Goal: Task Accomplishment & Management: Use online tool/utility

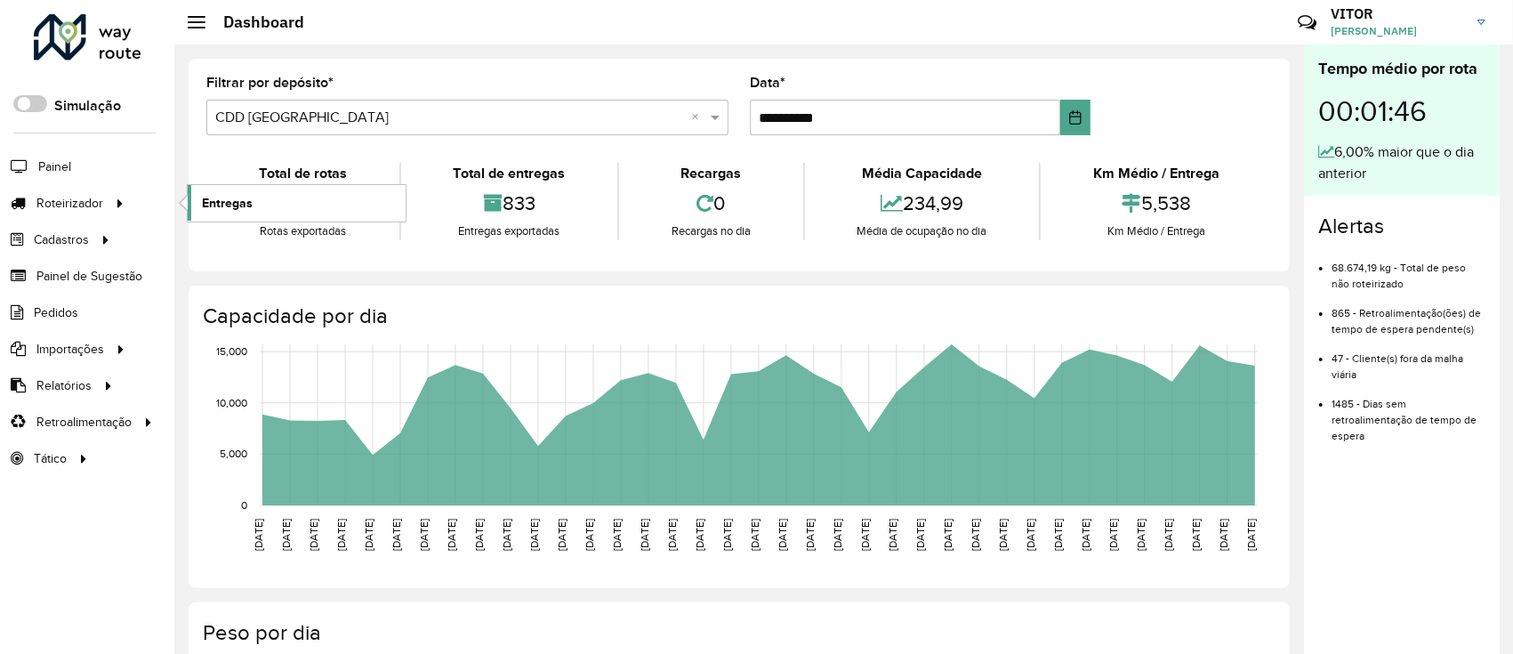
click at [209, 205] on span "Entregas" at bounding box center [227, 203] width 51 height 19
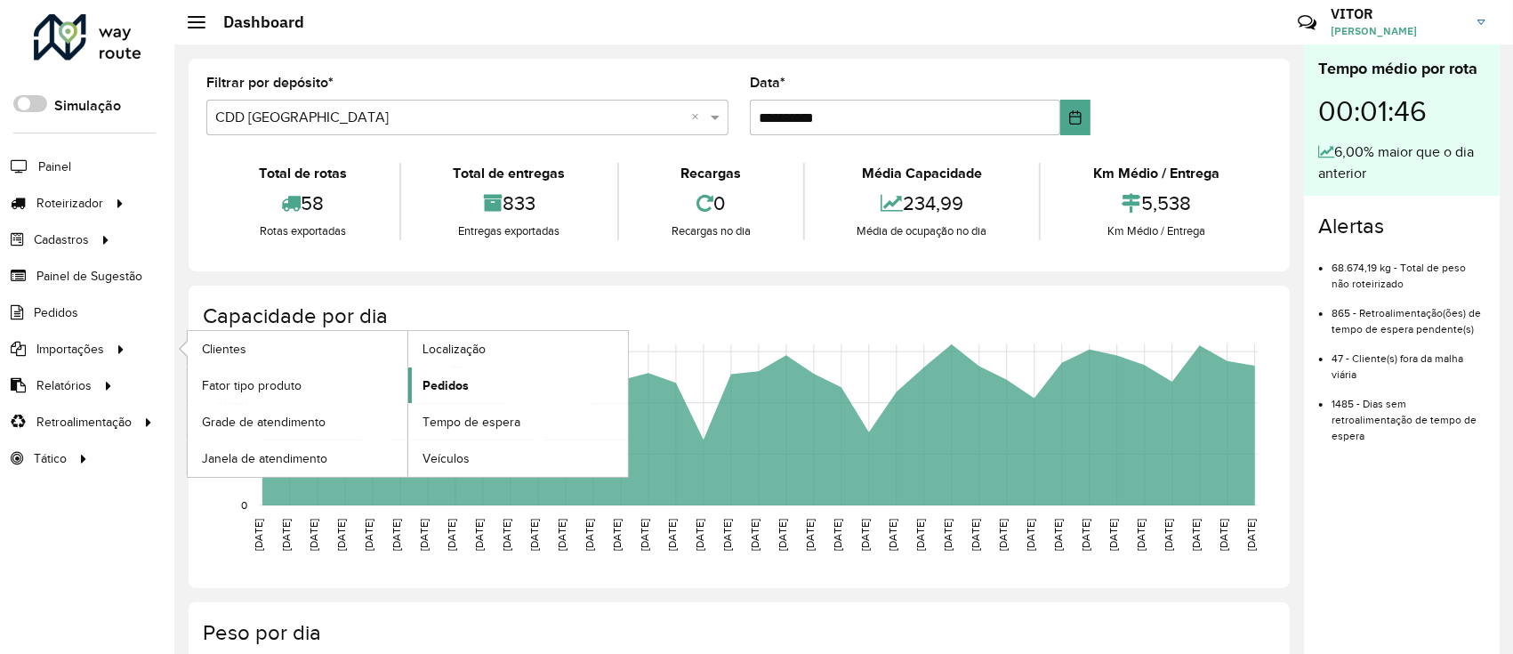
click at [480, 370] on link "Pedidos" at bounding box center [518, 385] width 220 height 36
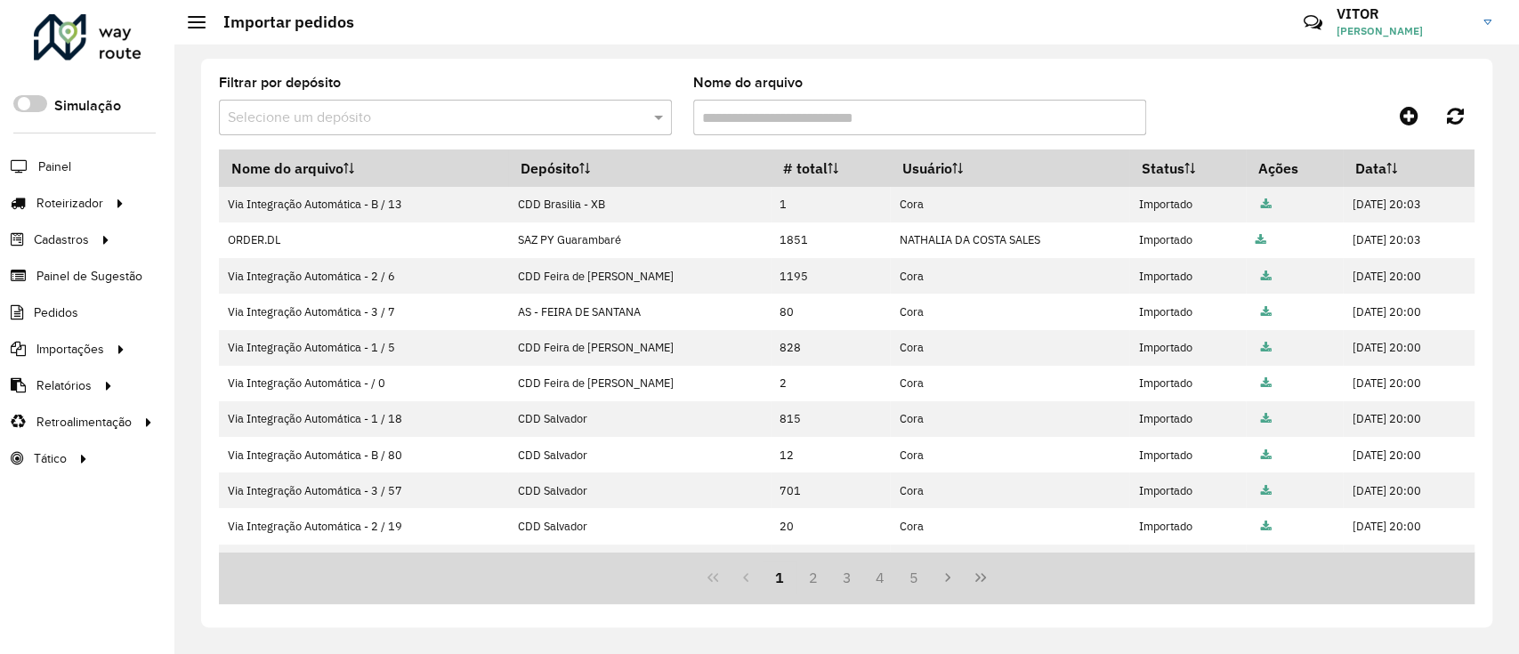
click at [399, 116] on input "text" at bounding box center [427, 118] width 399 height 21
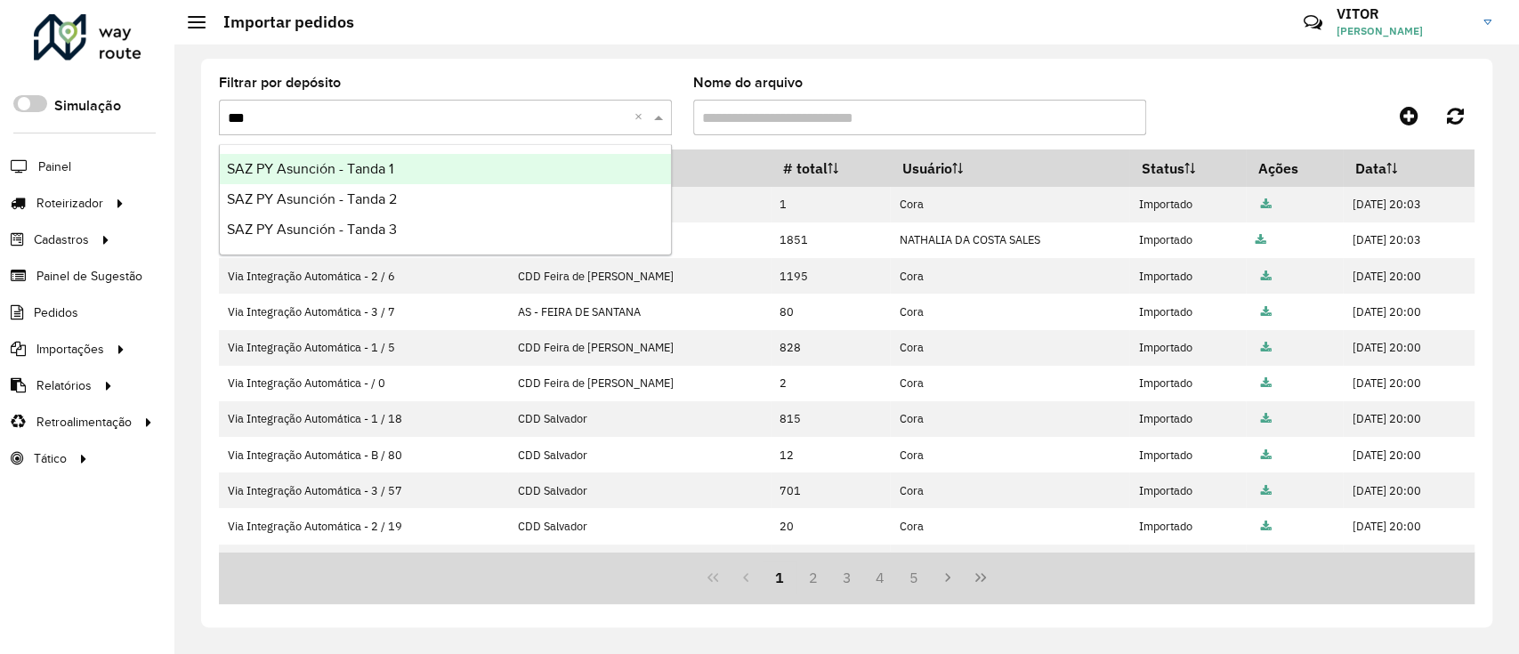
type input "****"
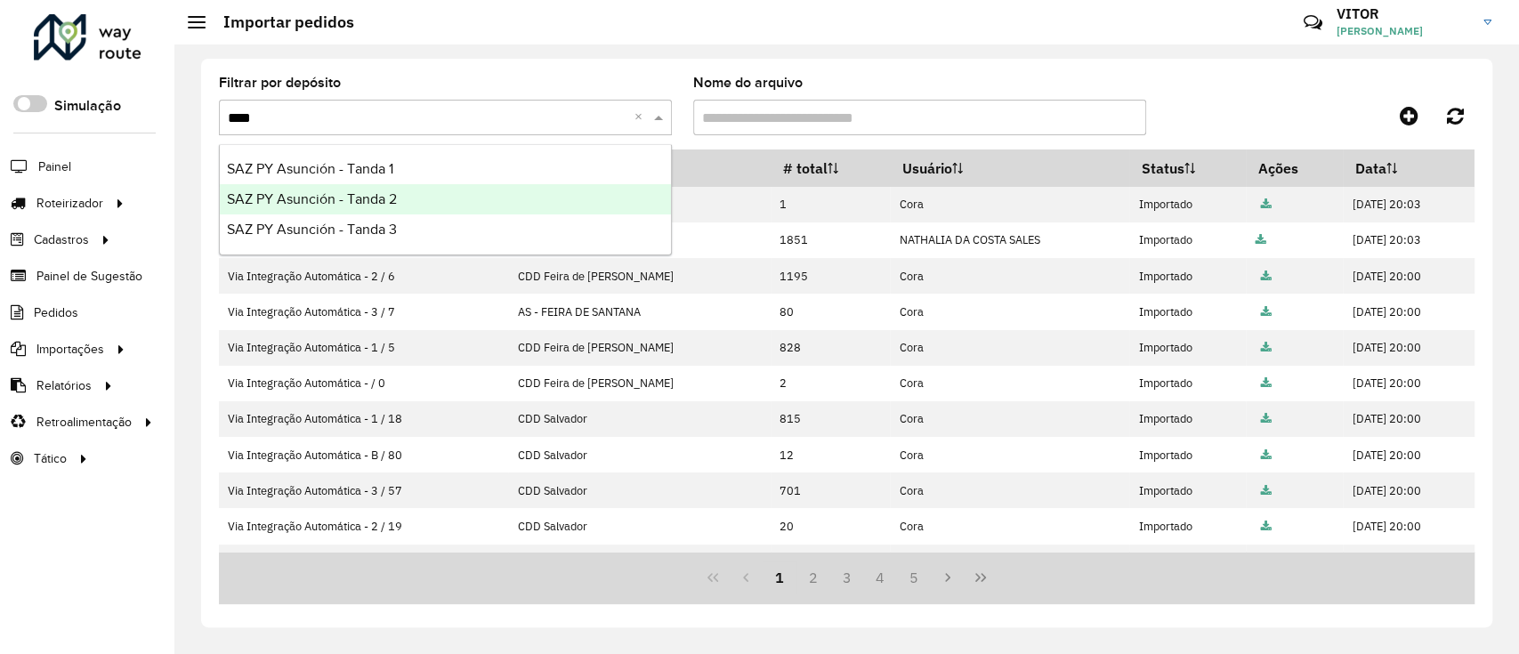
click at [405, 192] on div "SAZ PY Asunción - Tanda 2" at bounding box center [445, 199] width 451 height 30
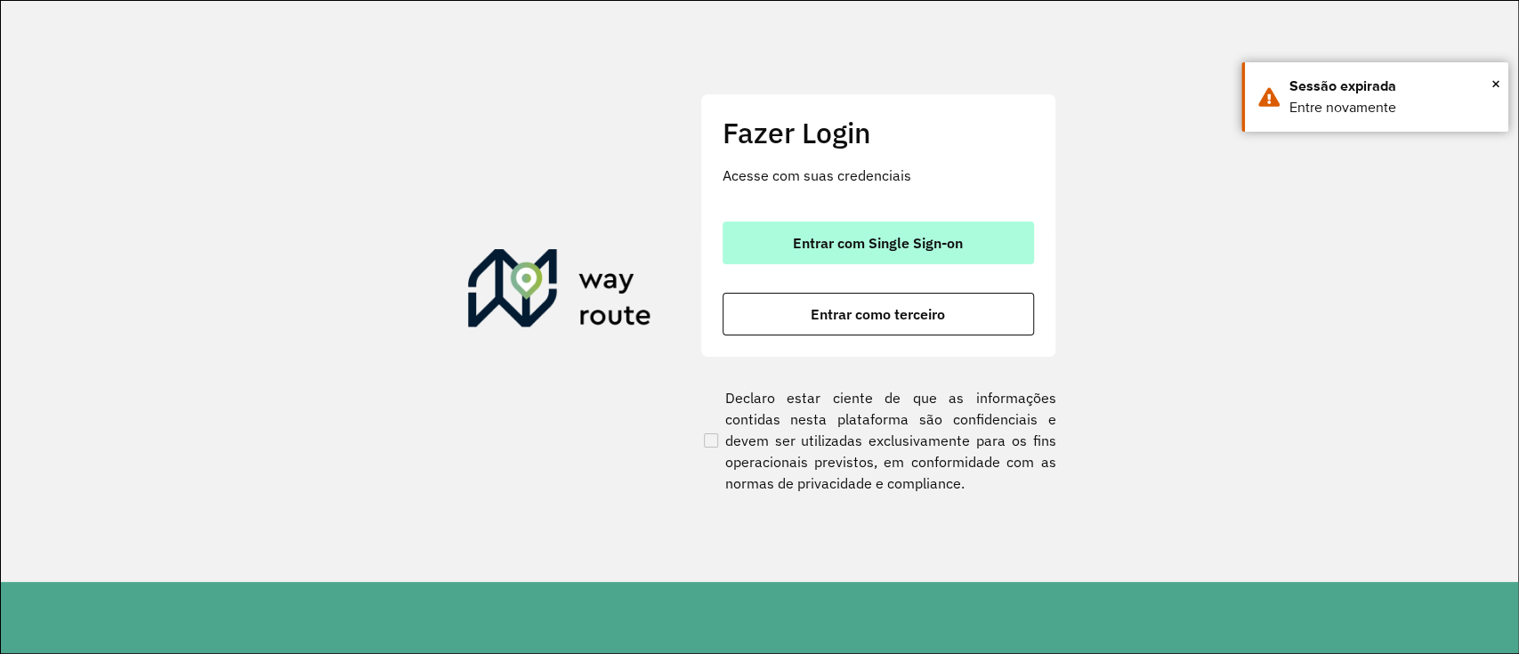
click at [847, 223] on button "Entrar com Single Sign-on" at bounding box center [877, 243] width 311 height 43
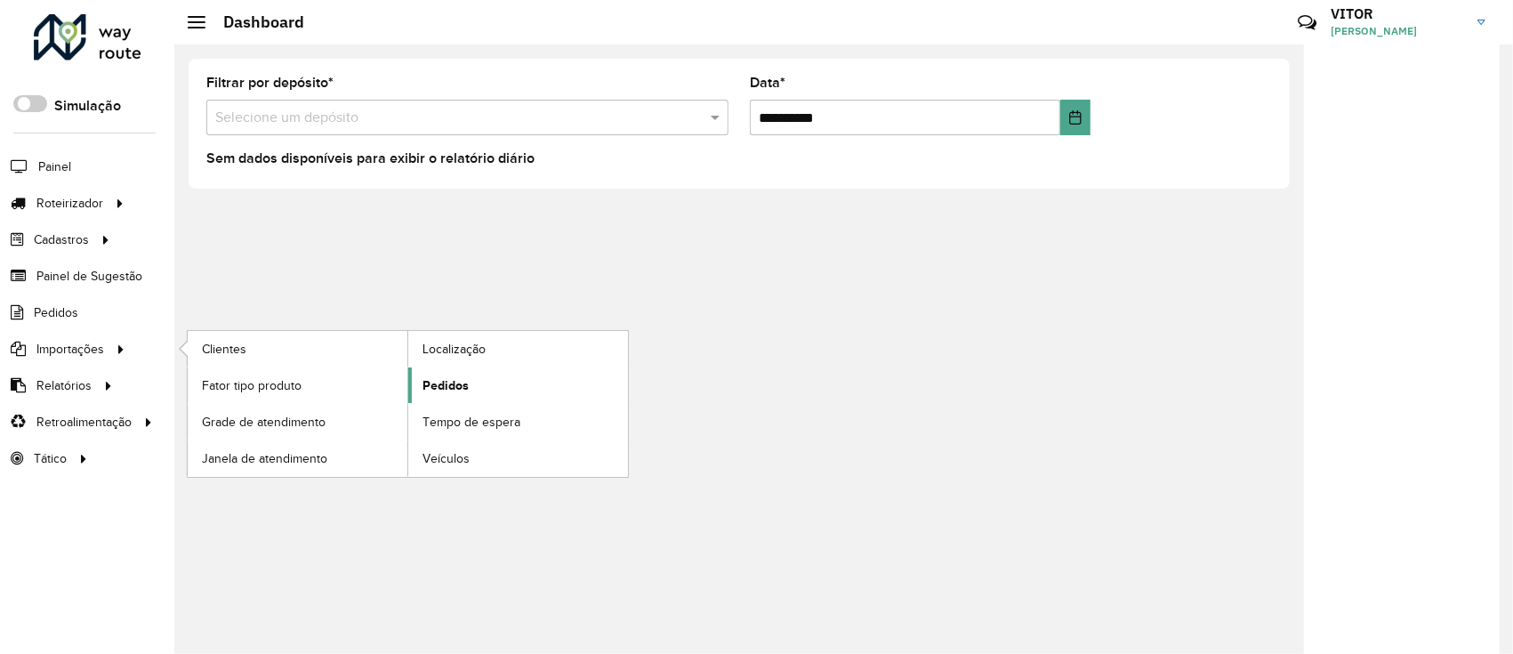
click at [427, 367] on link "Pedidos" at bounding box center [518, 385] width 220 height 36
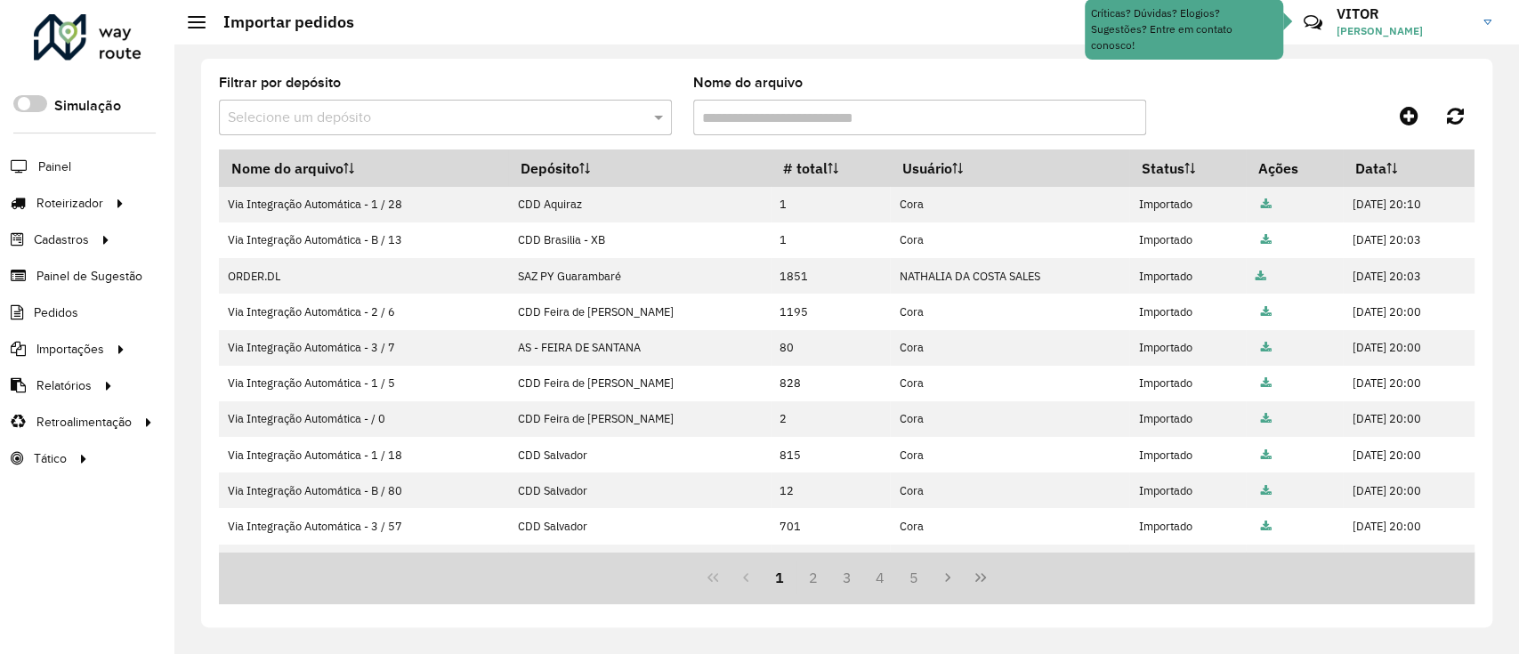
click at [420, 113] on input "text" at bounding box center [427, 118] width 399 height 21
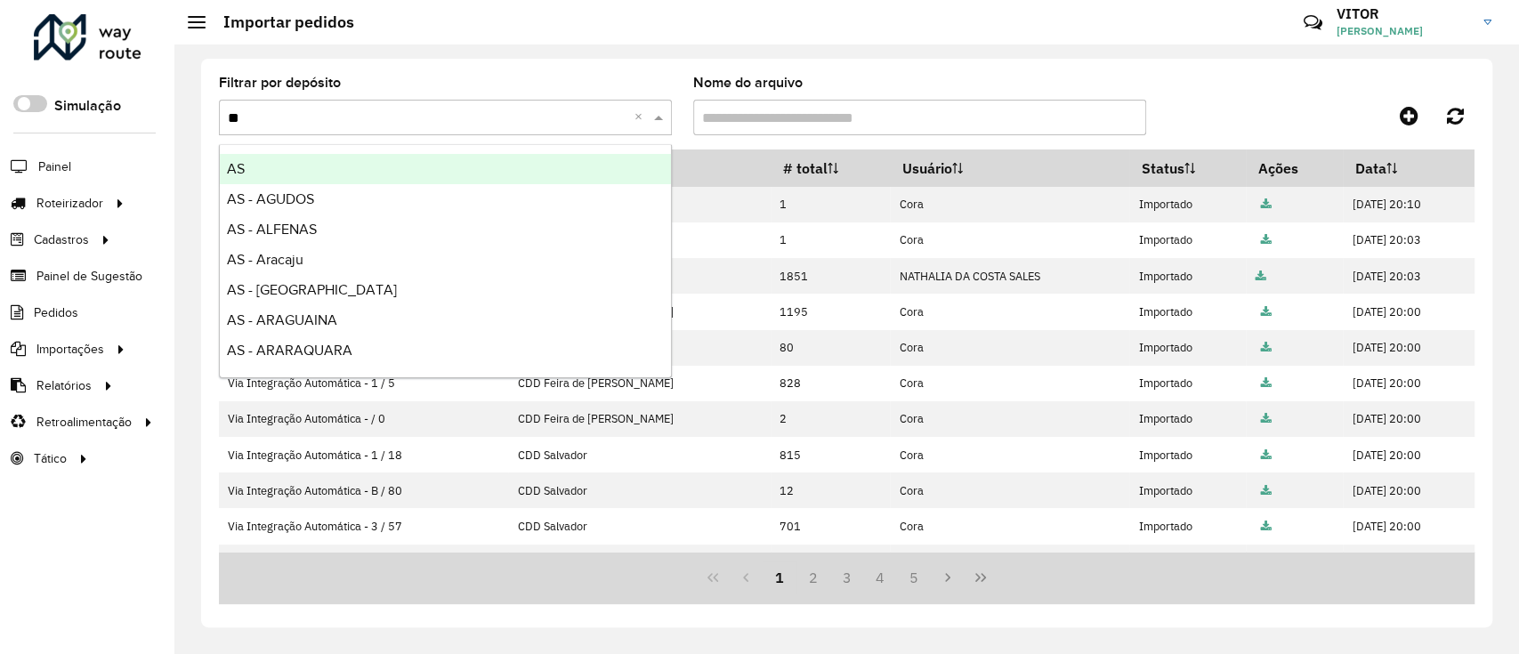
type input "***"
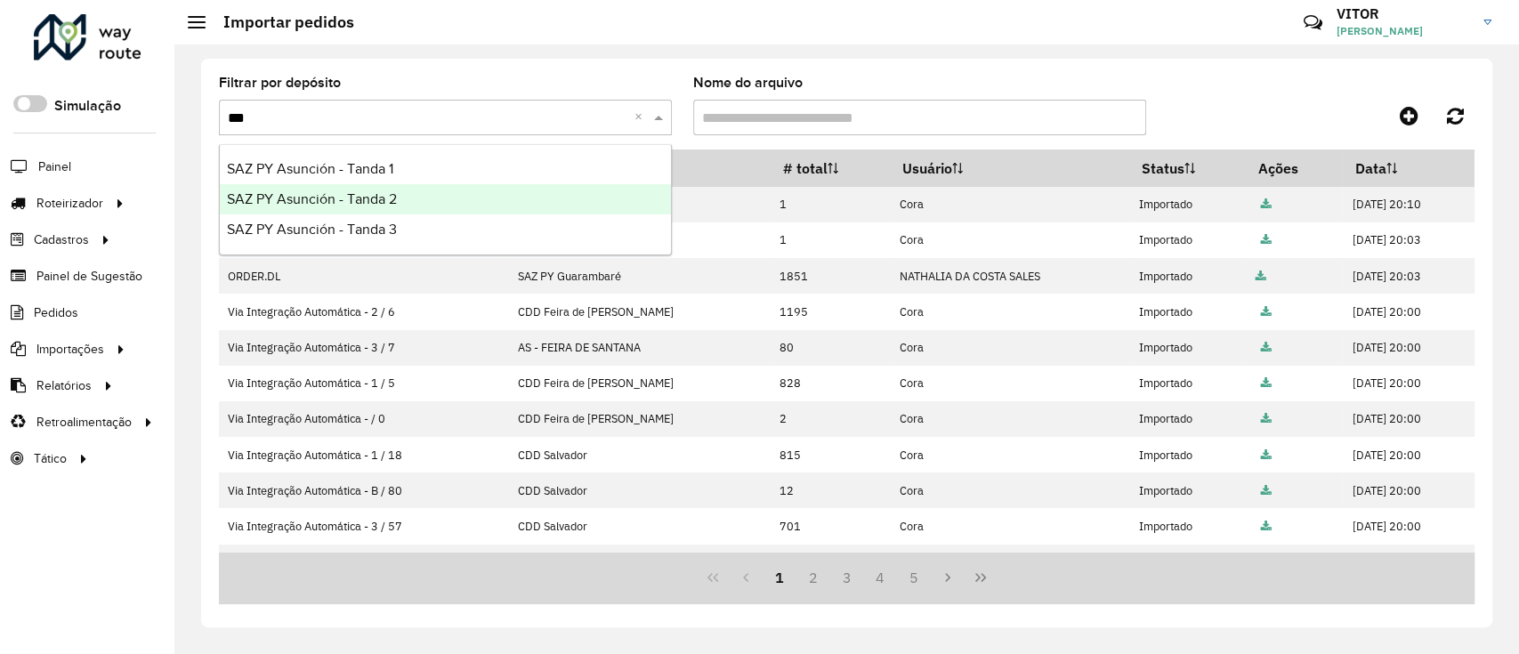
click at [461, 191] on div "SAZ PY Asunción - Tanda 2" at bounding box center [445, 199] width 451 height 30
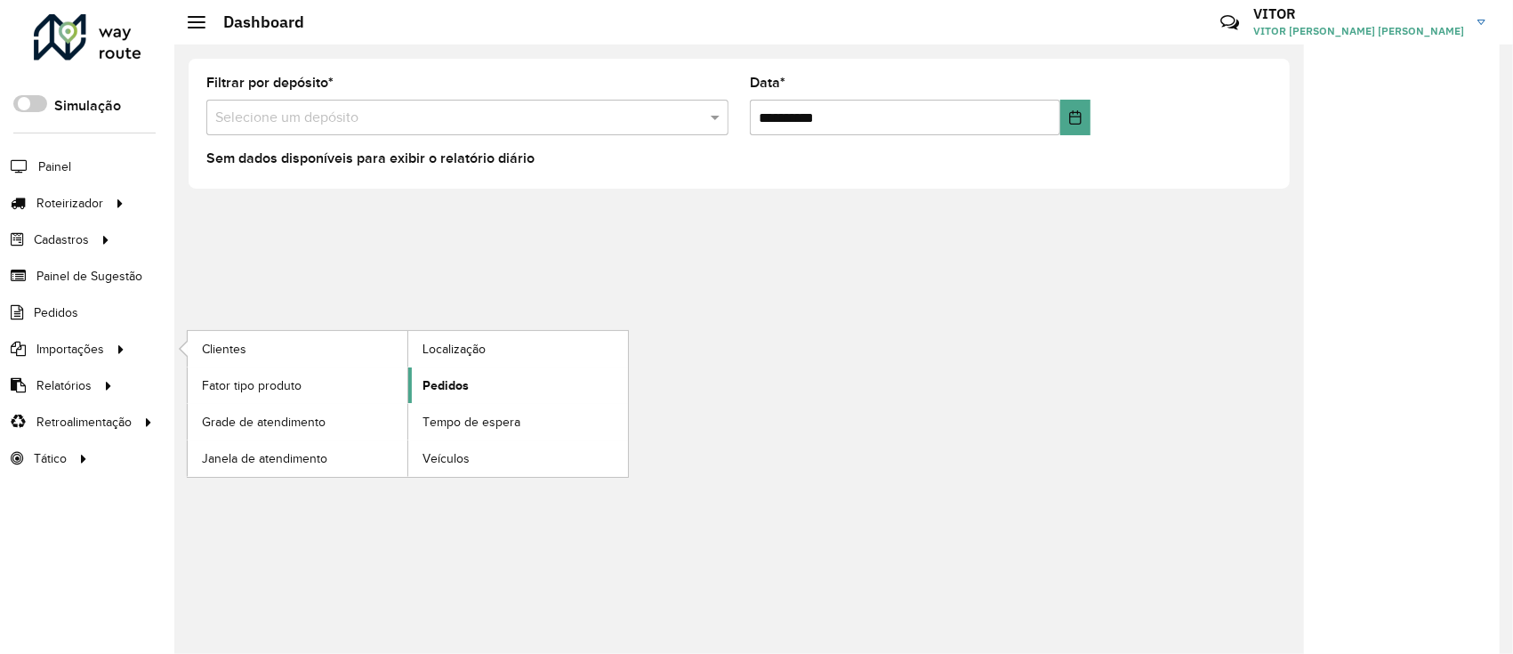
click at [427, 387] on span "Pedidos" at bounding box center [446, 385] width 46 height 19
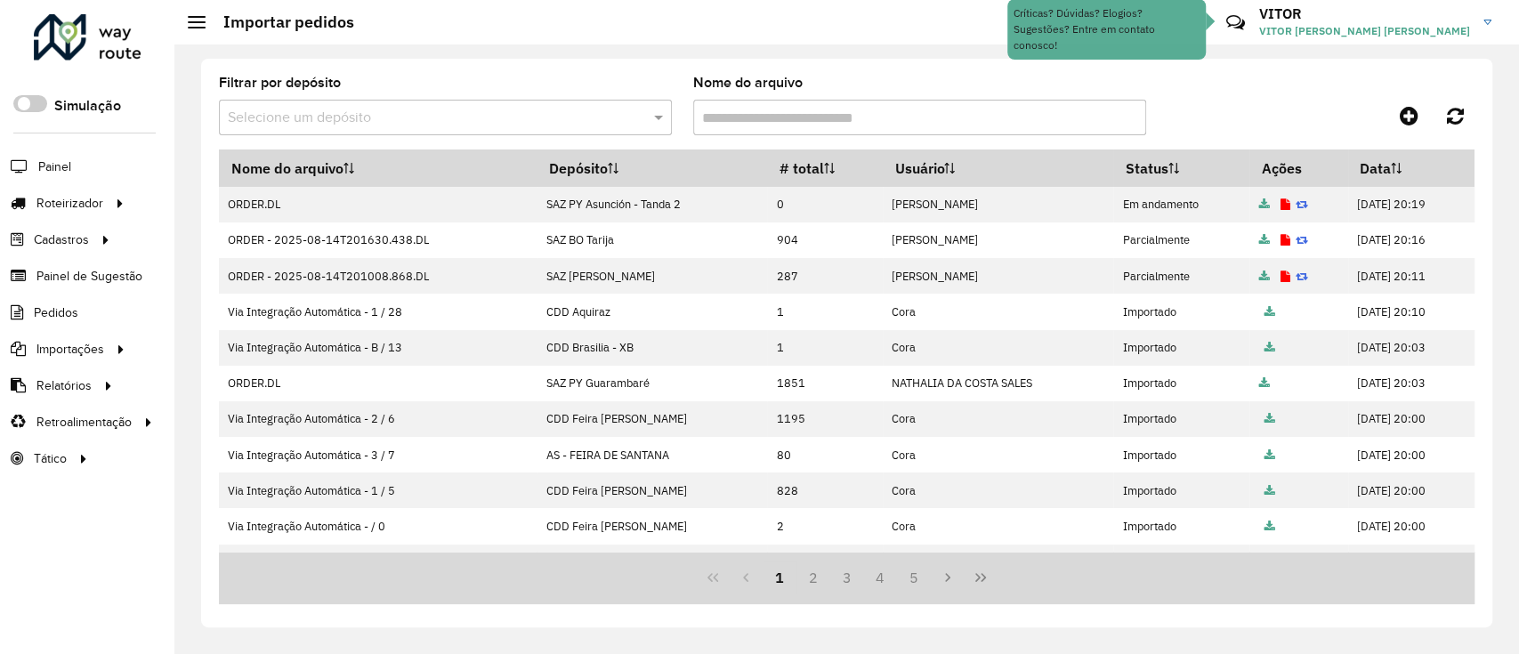
click at [399, 112] on input "text" at bounding box center [427, 118] width 399 height 21
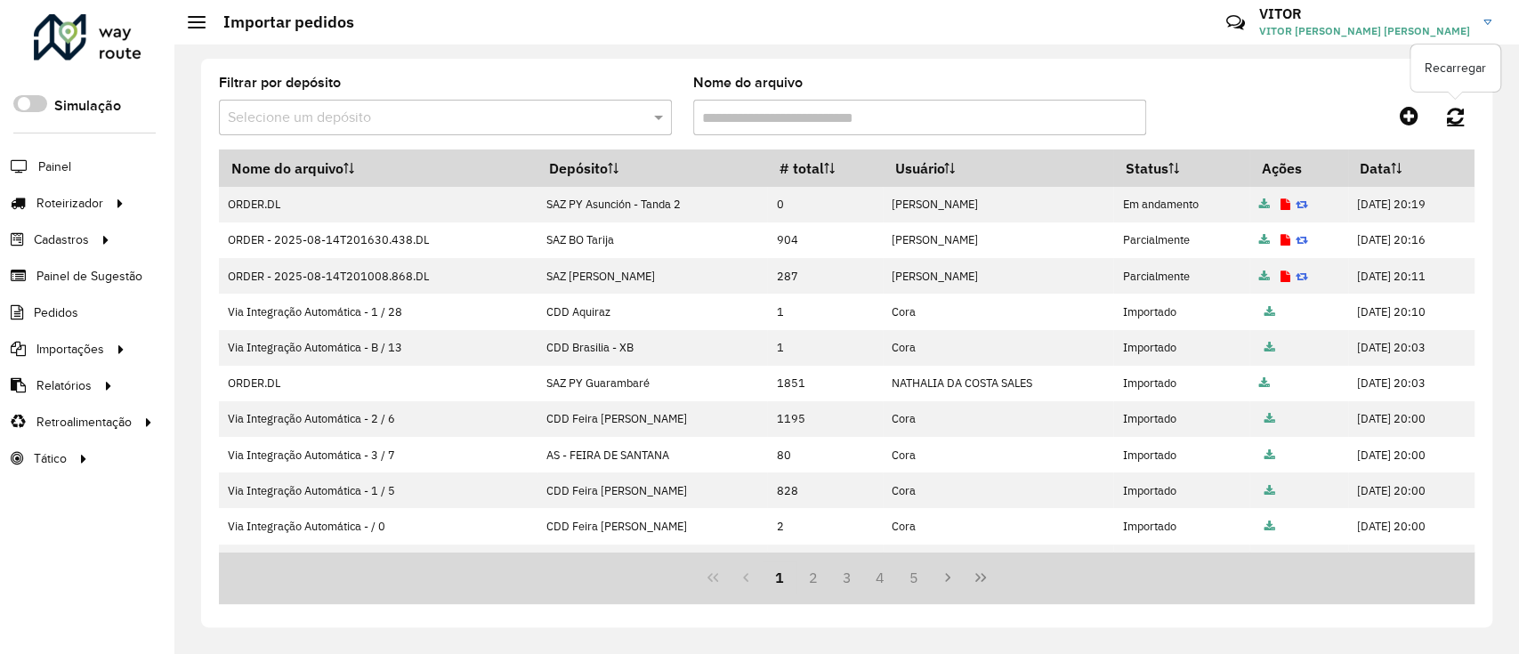
click at [1442, 120] on link at bounding box center [1455, 116] width 38 height 32
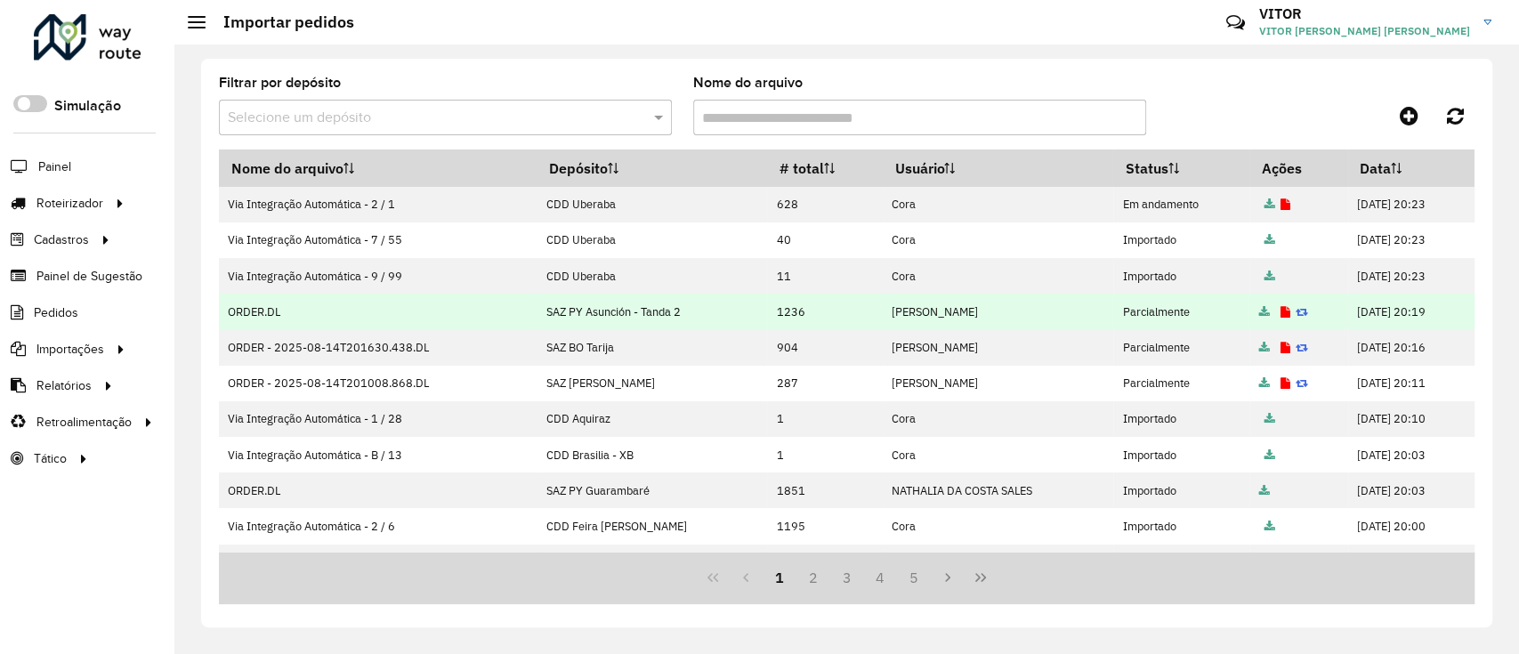
click at [1280, 310] on icon at bounding box center [1285, 313] width 10 height 12
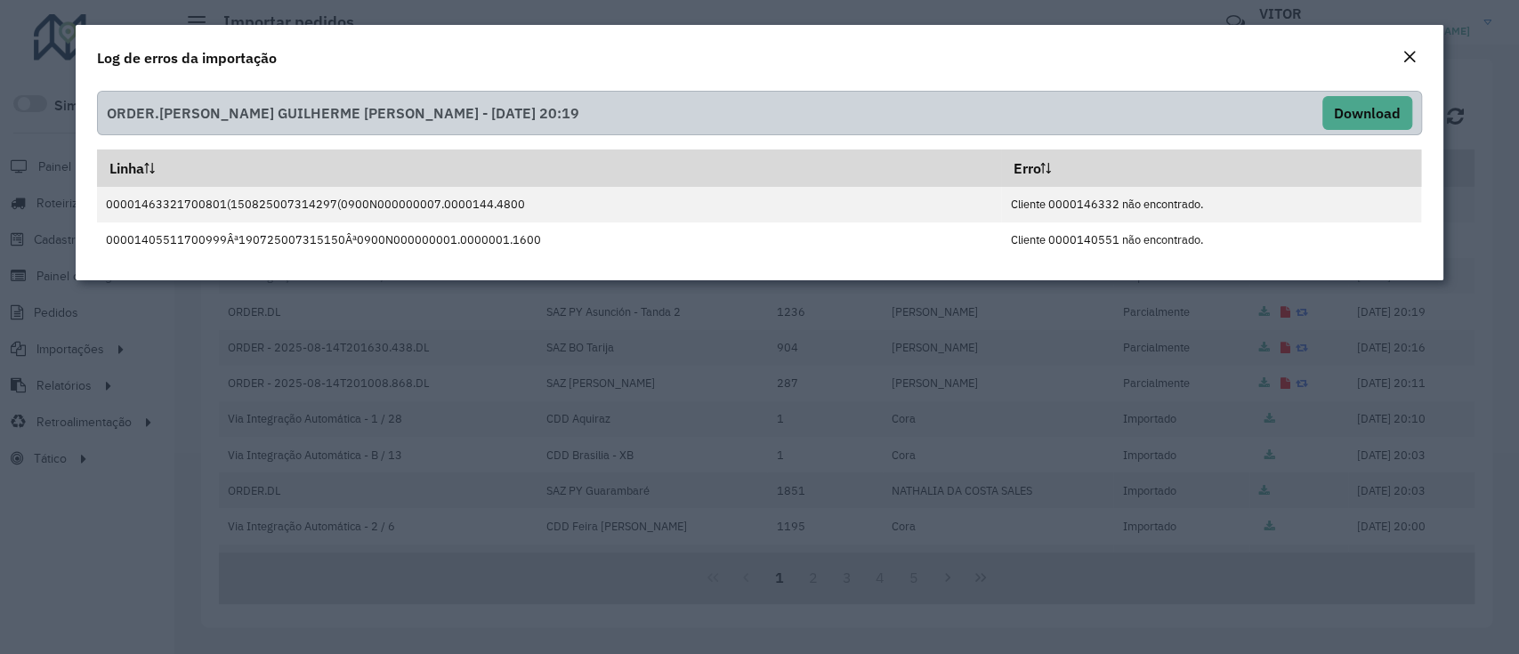
click at [1402, 47] on div "Close" at bounding box center [1409, 57] width 14 height 21
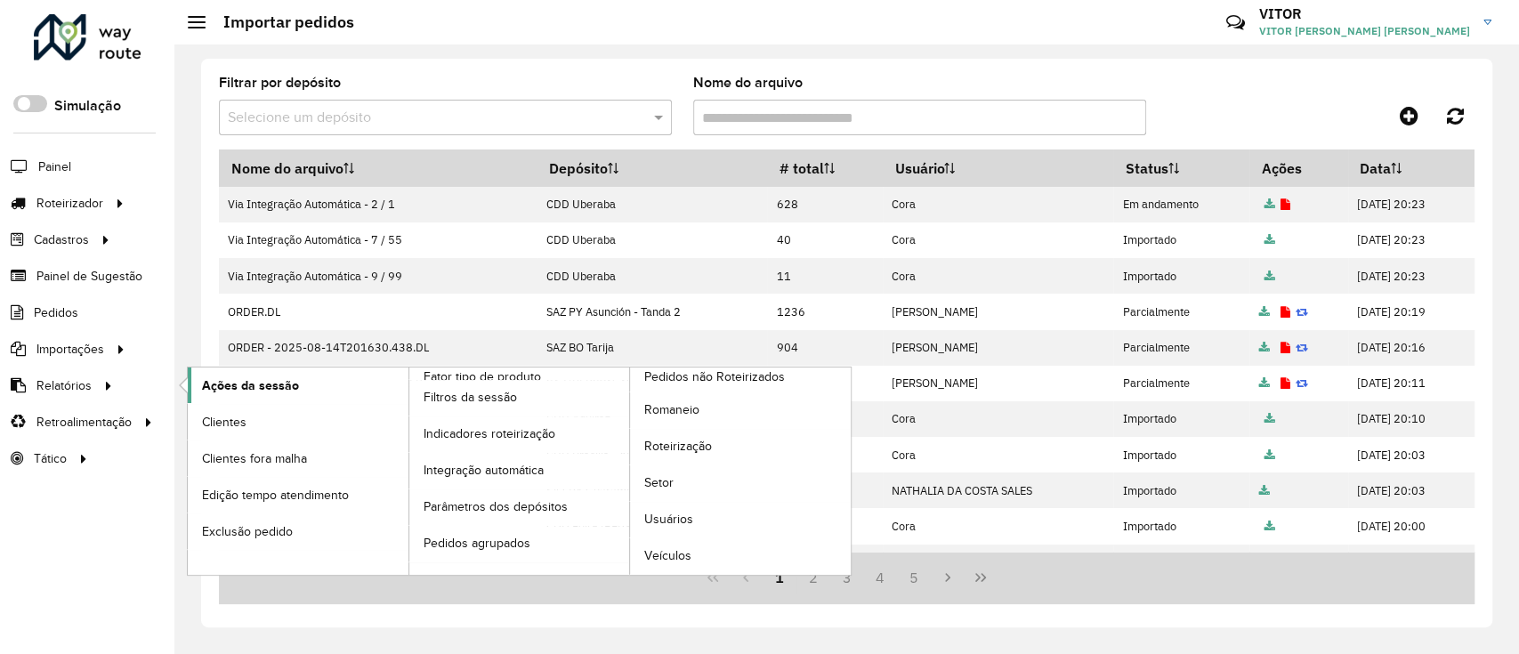
click at [214, 380] on span "Ações da sessão" at bounding box center [250, 385] width 97 height 19
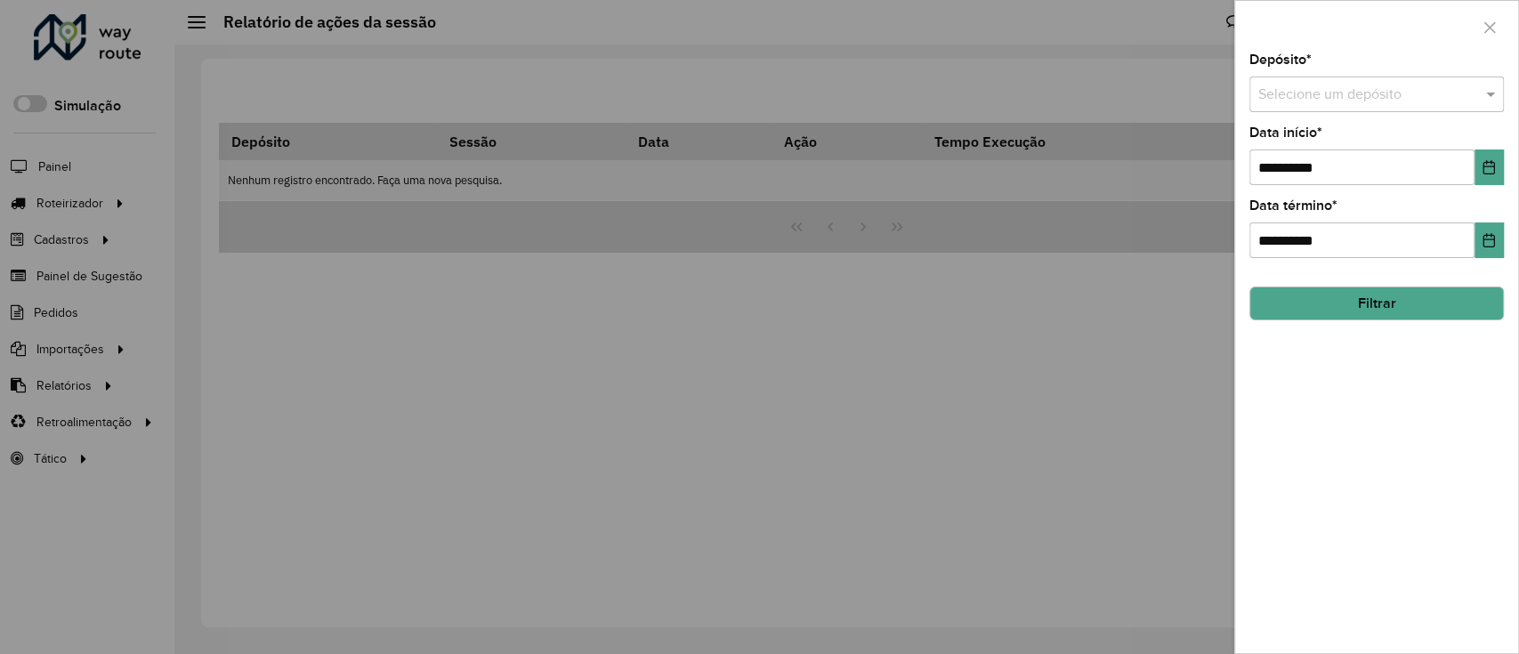
click at [1324, 96] on input "text" at bounding box center [1358, 95] width 201 height 21
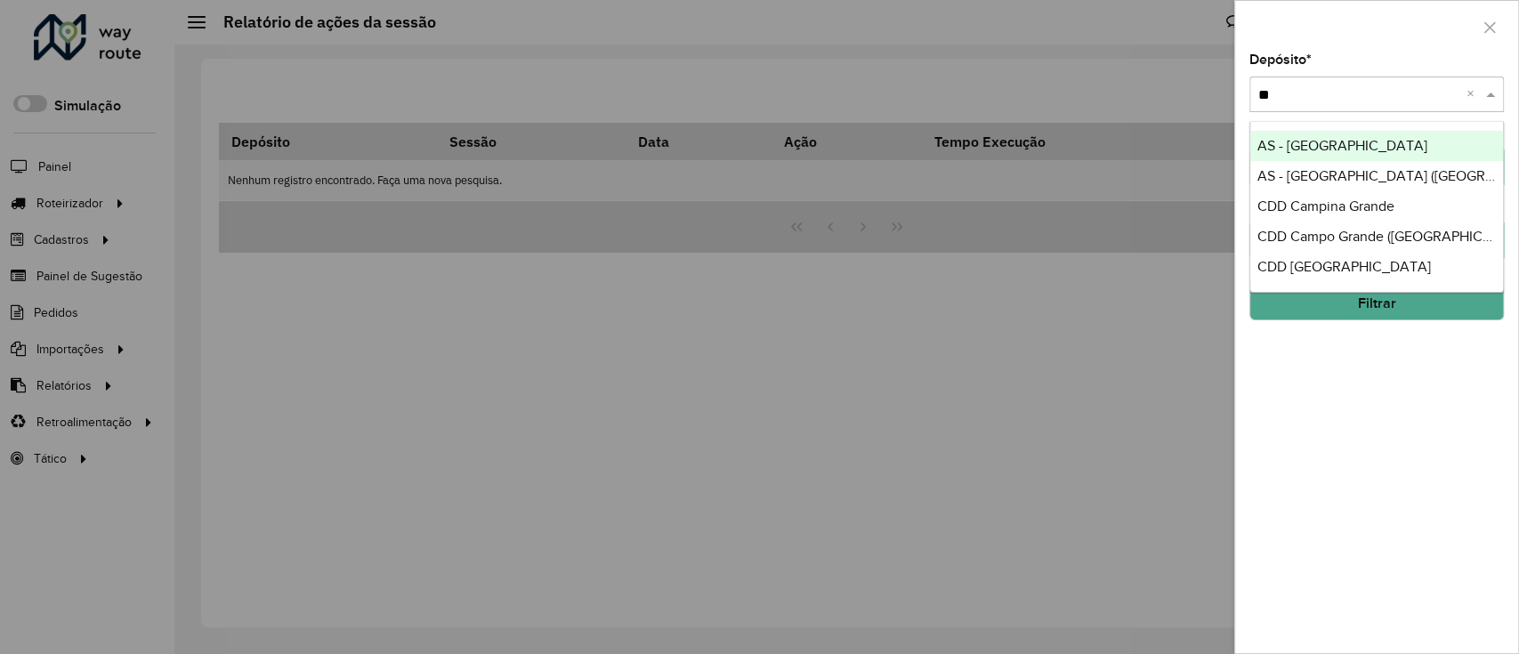
type input "*"
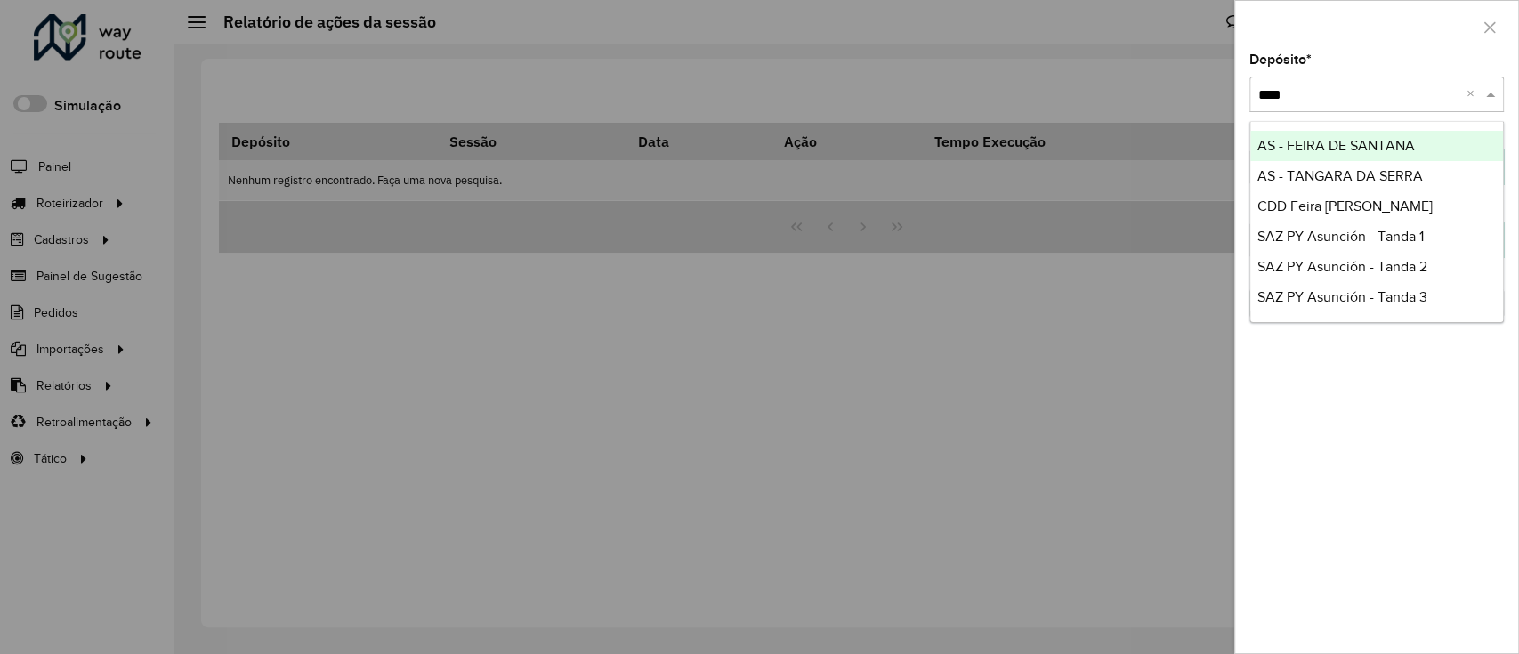
type input "*****"
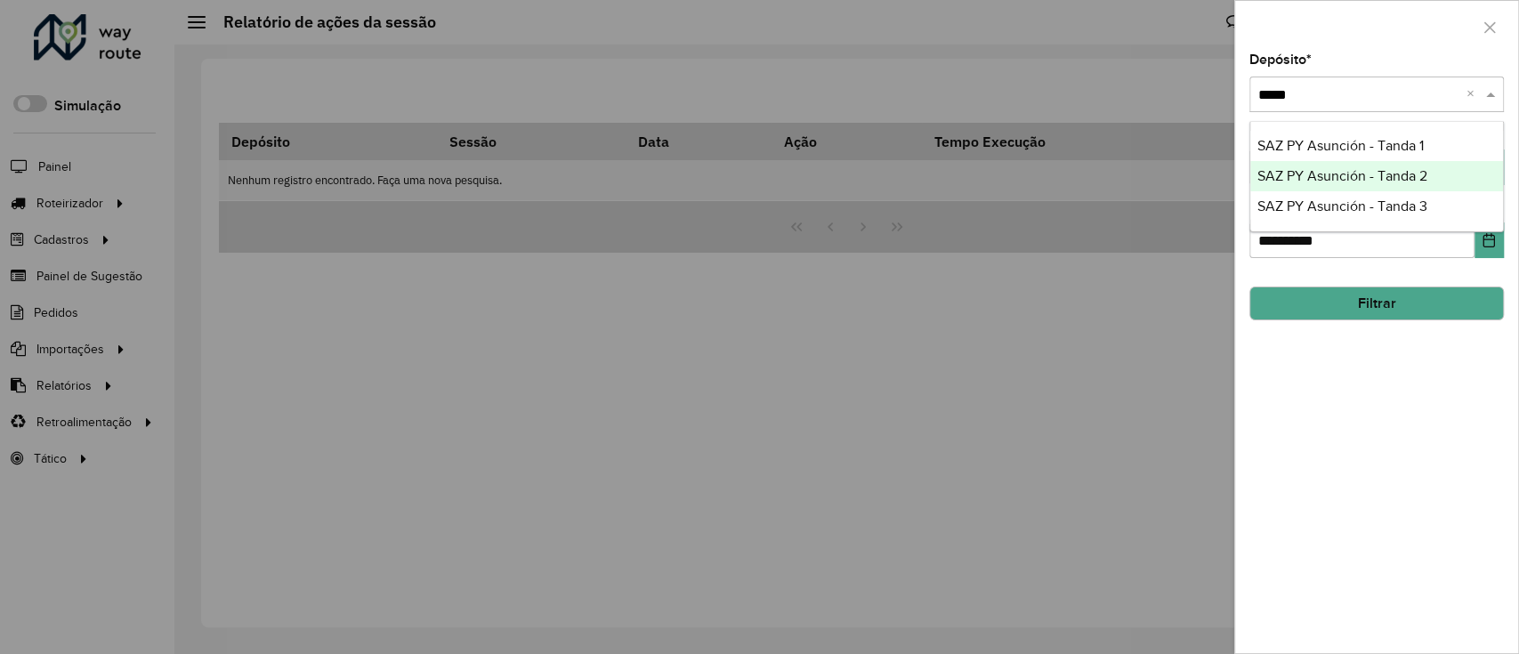
click at [1374, 171] on span "SAZ PY Asunción - Tanda 2" at bounding box center [1342, 175] width 170 height 15
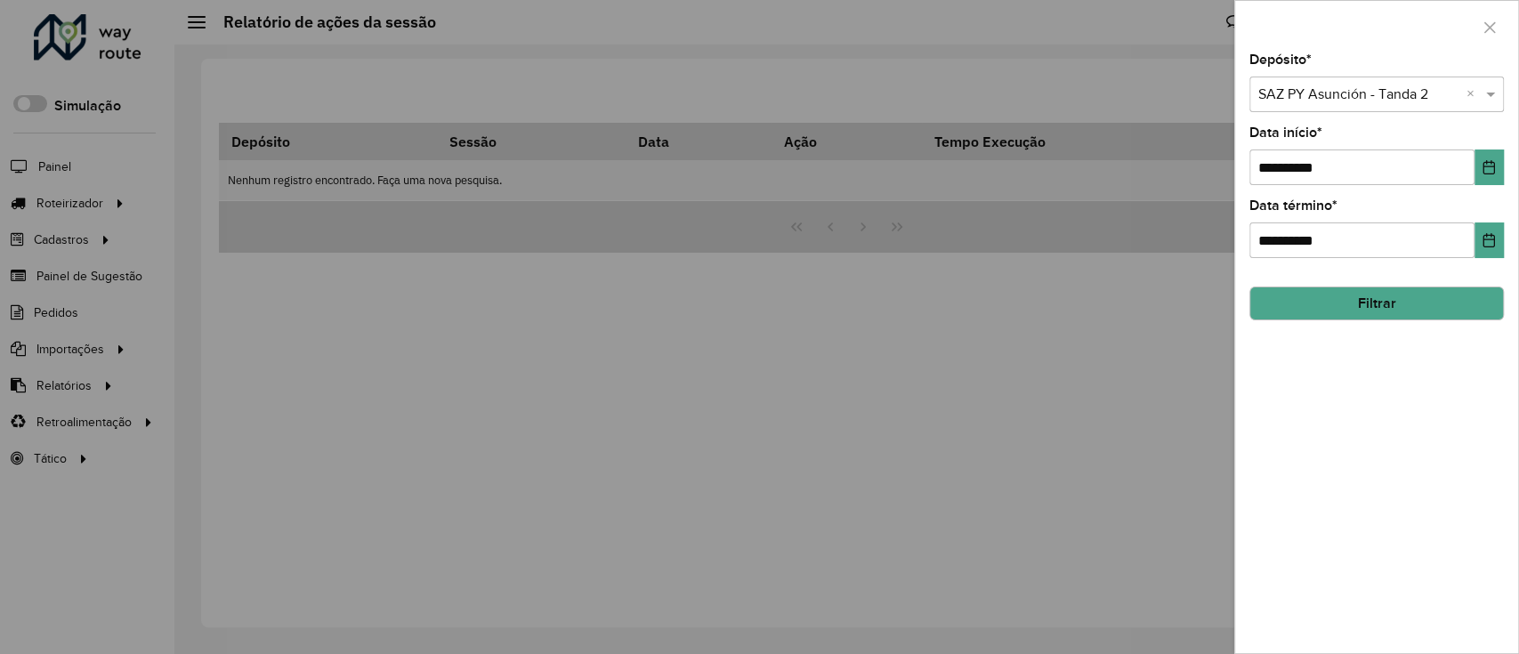
click at [1391, 310] on button "Filtrar" at bounding box center [1376, 303] width 254 height 34
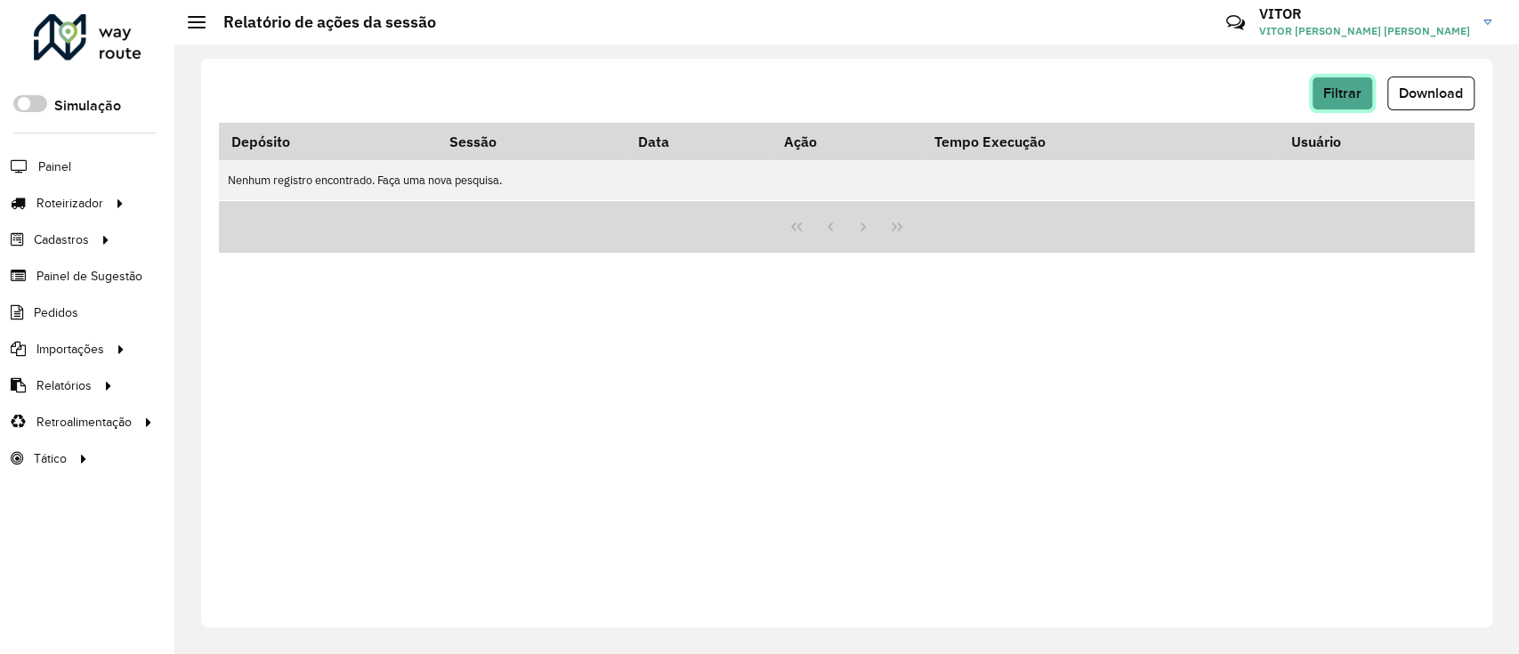
click at [1347, 97] on span "Filtrar" at bounding box center [1342, 92] width 38 height 15
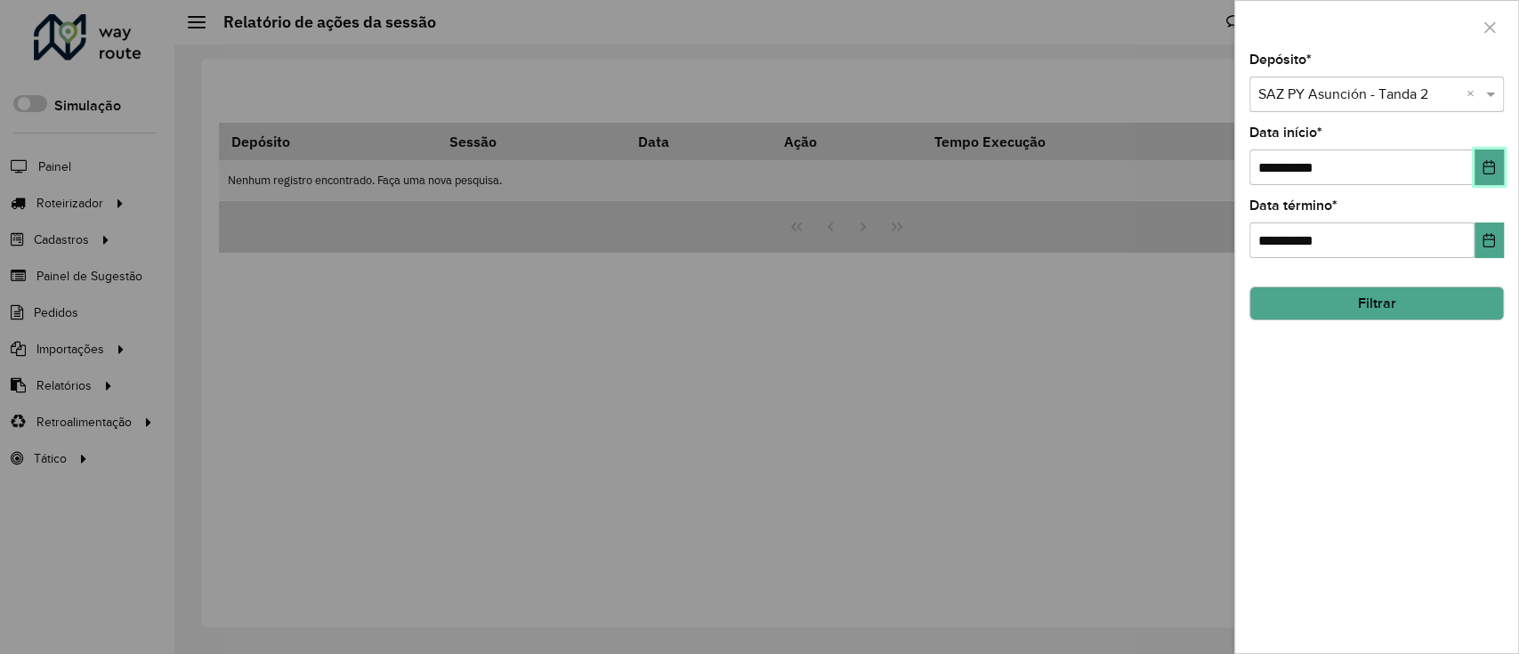
click at [1485, 168] on icon "Choose Date" at bounding box center [1488, 167] width 14 height 14
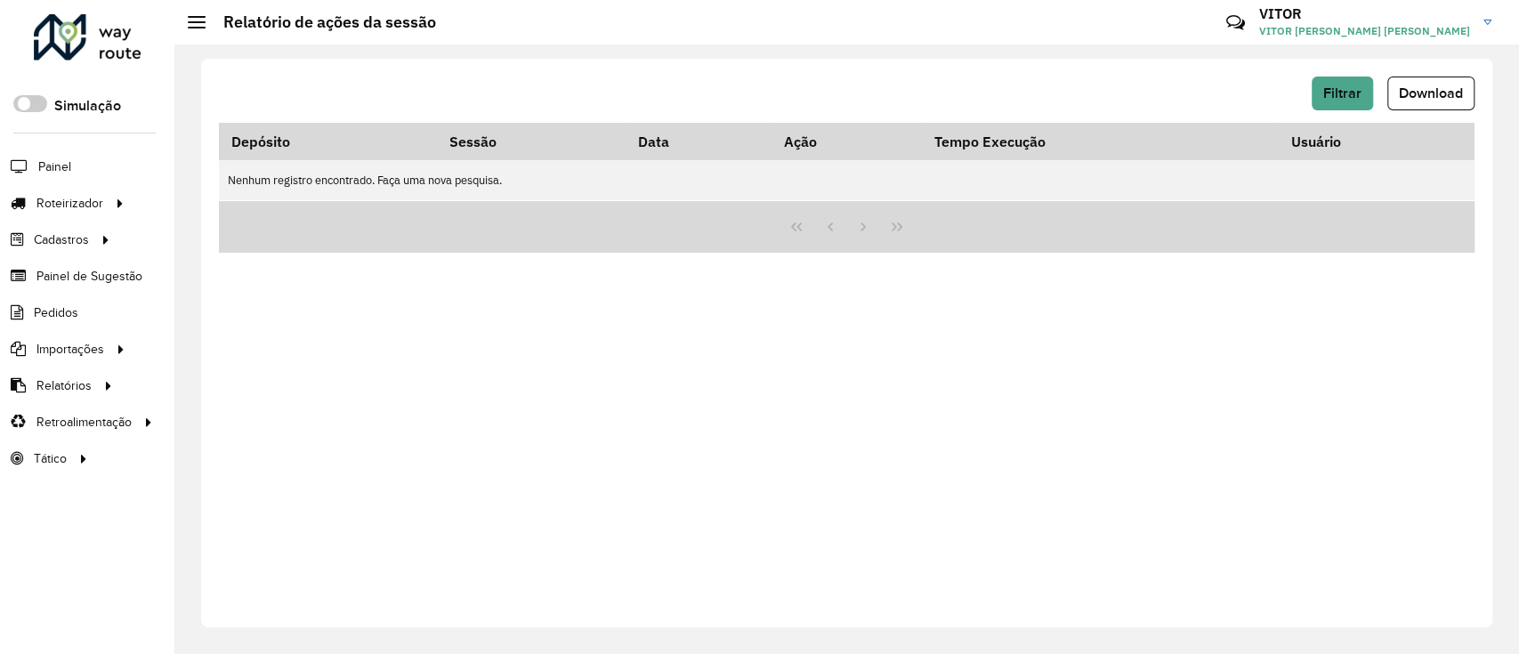
click at [1341, 75] on div "Filtrar Download Depósito Sessão Data Ação Tempo Execução Usuário Nenhum regist…" at bounding box center [846, 343] width 1291 height 568
click at [1310, 93] on div "Filtrar Download" at bounding box center [846, 94] width 1255 height 34
click at [1334, 89] on span "Filtrar" at bounding box center [1342, 92] width 38 height 15
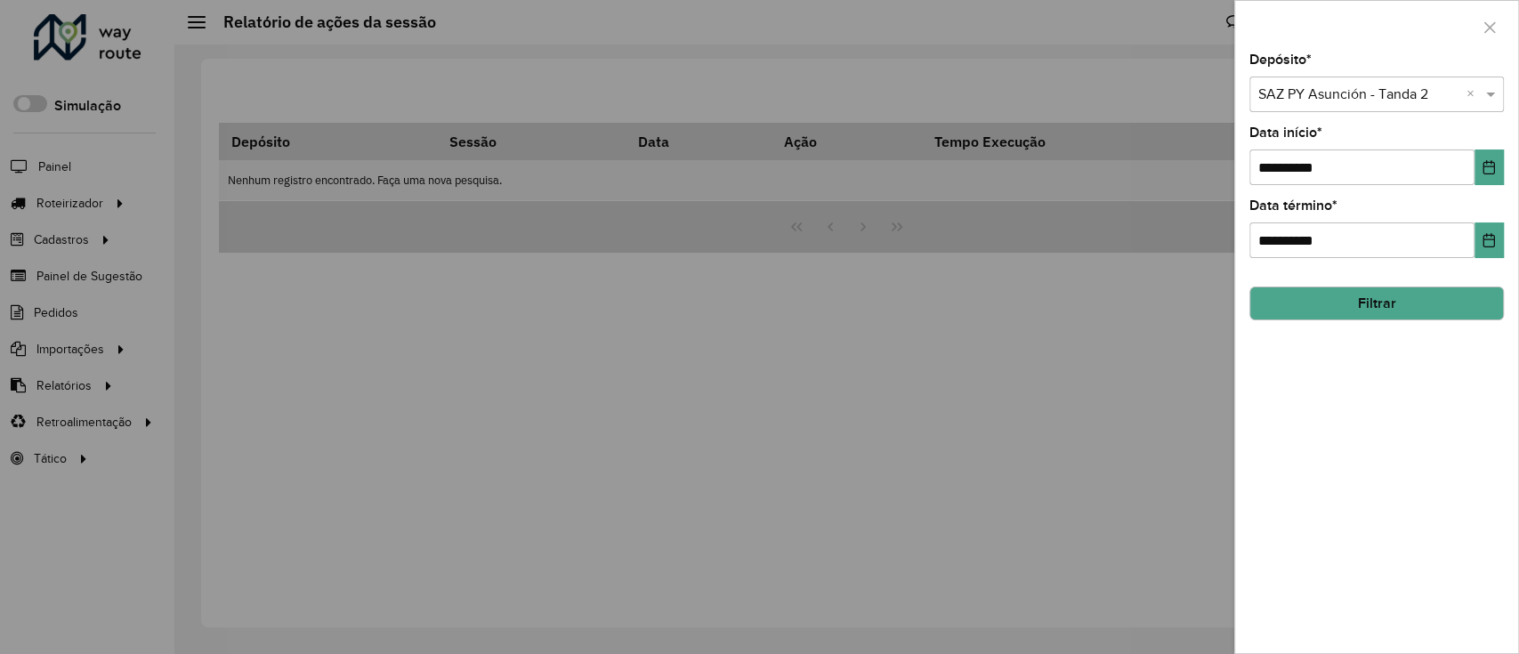
click at [1358, 285] on hb-field-button "Filtrar" at bounding box center [1376, 296] width 254 height 48
click at [1367, 302] on button "Filtrar" at bounding box center [1376, 303] width 254 height 34
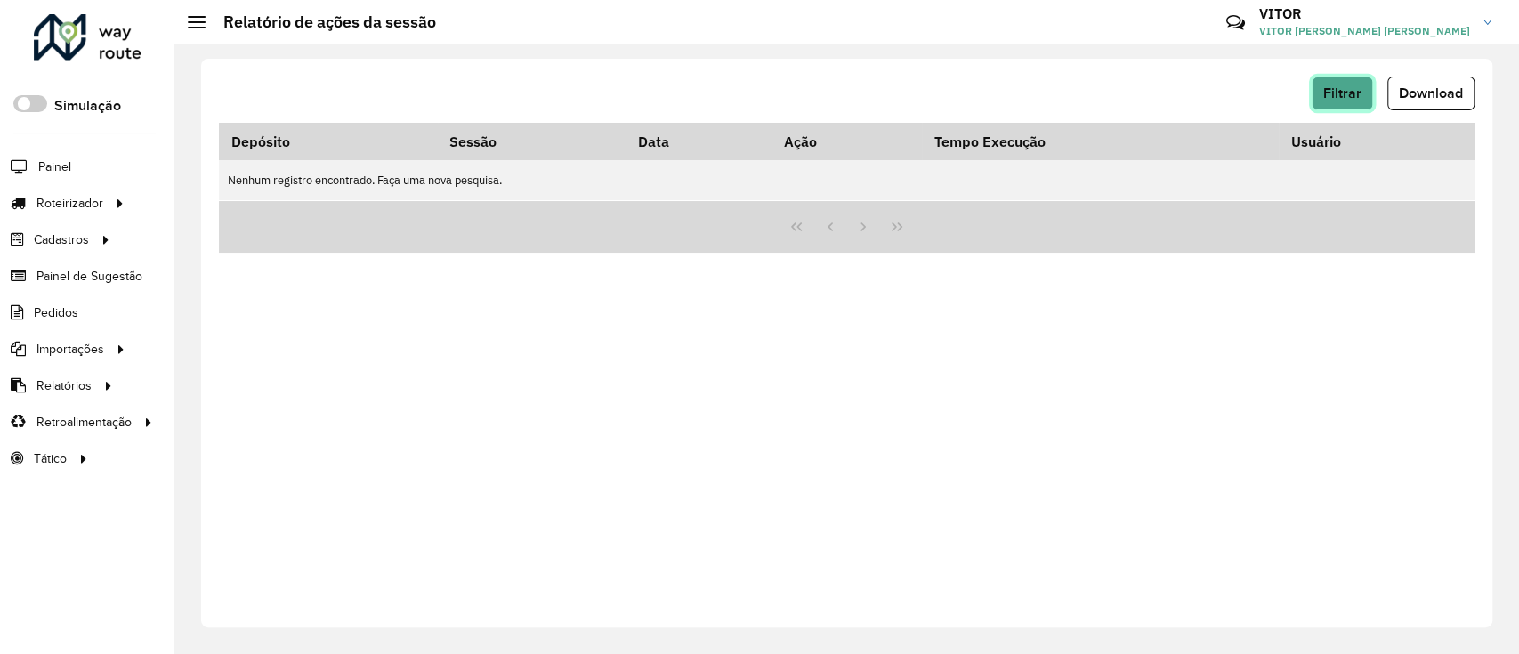
click at [1327, 89] on span "Filtrar" at bounding box center [1342, 92] width 38 height 15
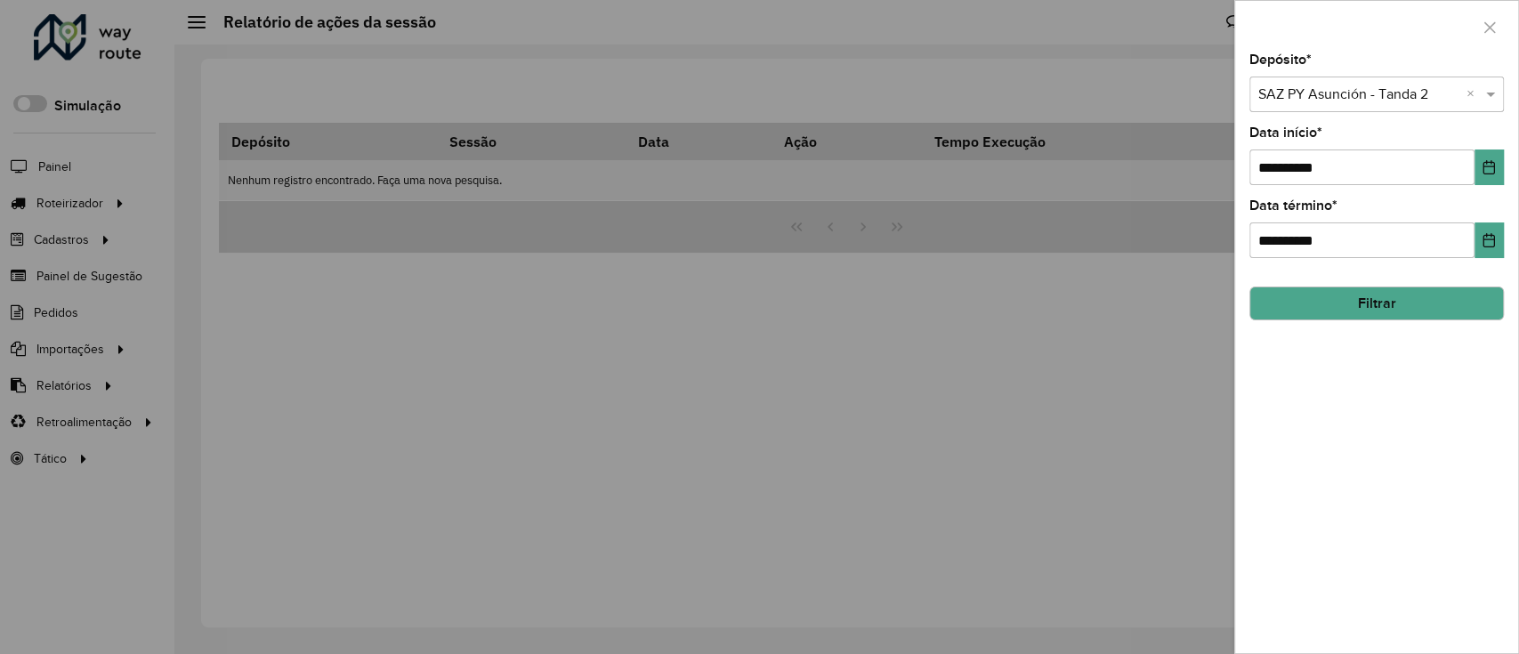
click at [1352, 281] on hb-field-button "Filtrar" at bounding box center [1376, 296] width 254 height 48
click at [1359, 290] on button "Filtrar" at bounding box center [1376, 303] width 254 height 34
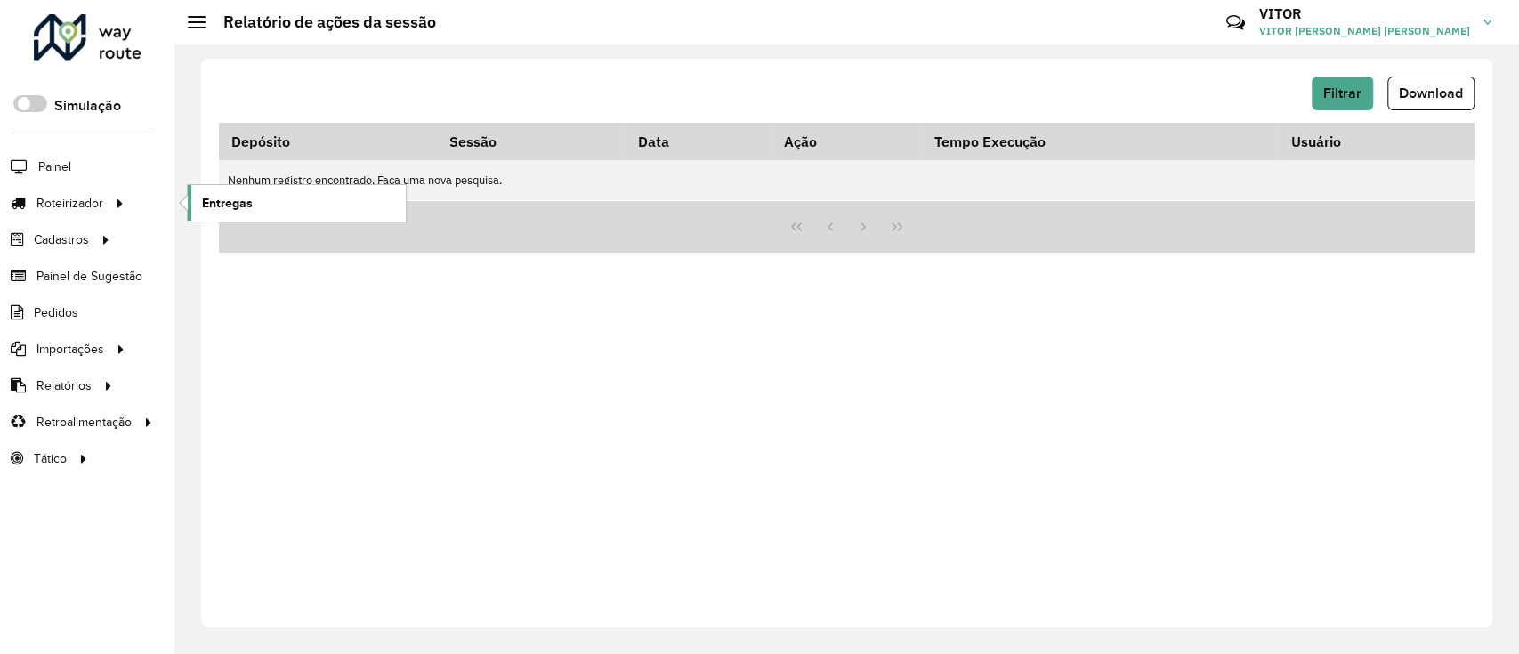
click at [263, 210] on link "Entregas" at bounding box center [297, 203] width 218 height 36
click at [1352, 81] on button "Filtrar" at bounding box center [1341, 94] width 61 height 34
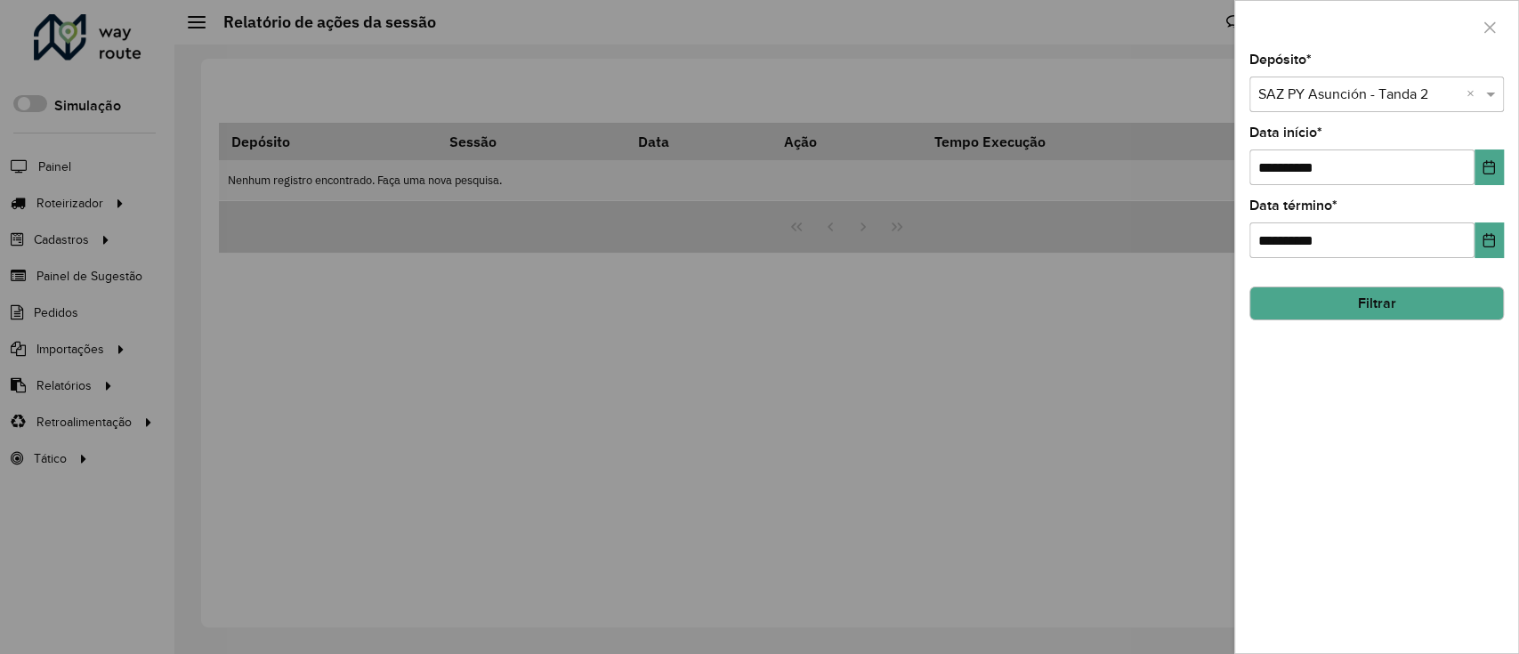
click at [1372, 293] on button "Filtrar" at bounding box center [1376, 303] width 254 height 34
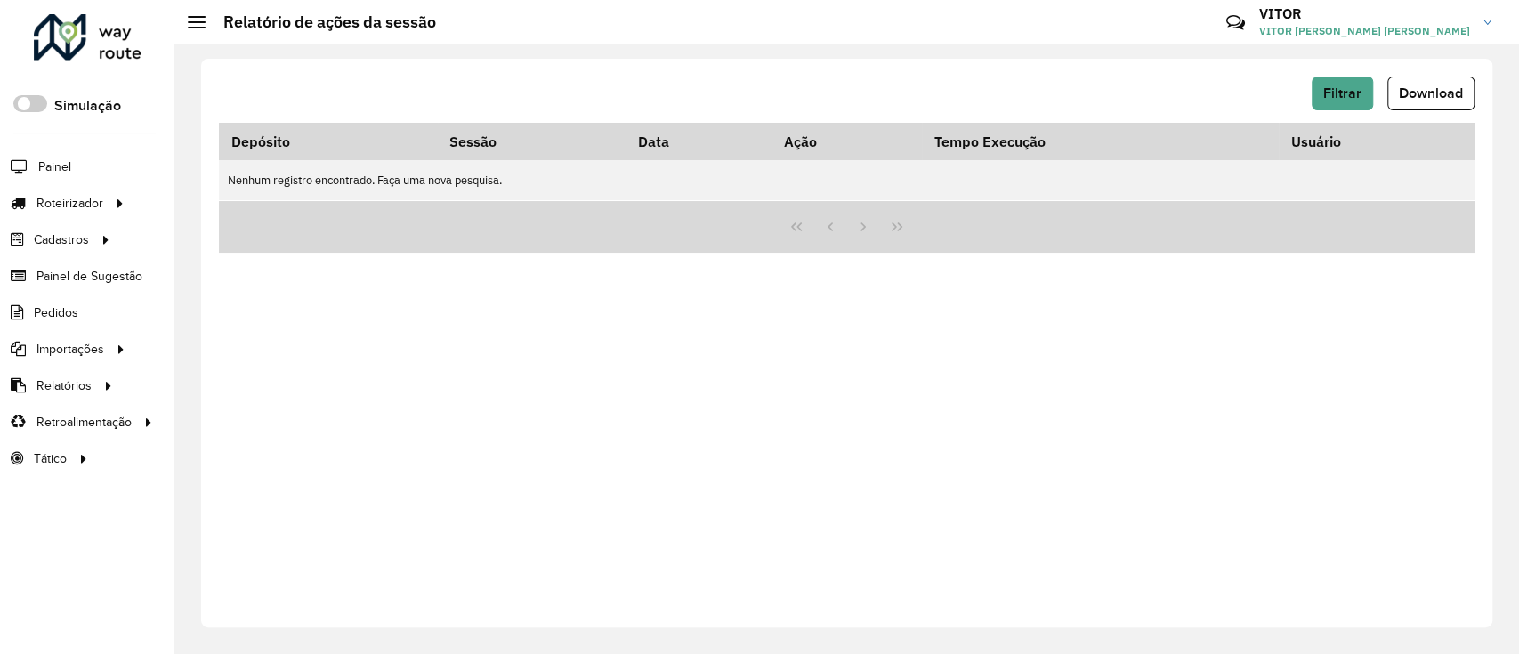
click at [1320, 60] on div "Filtrar Download Depósito Sessão Data Ação Tempo Execução Usuário Nenhum regist…" at bounding box center [846, 343] width 1291 height 568
click at [1326, 68] on div "Filtrar Download Depósito Sessão Data Ação Tempo Execução Usuário Nenhum regist…" at bounding box center [846, 343] width 1291 height 568
click at [1328, 75] on div "Filtrar Download Depósito Sessão Data Ação Tempo Execução Usuário Nenhum regist…" at bounding box center [846, 343] width 1291 height 568
click at [1331, 82] on button "Filtrar" at bounding box center [1341, 94] width 61 height 34
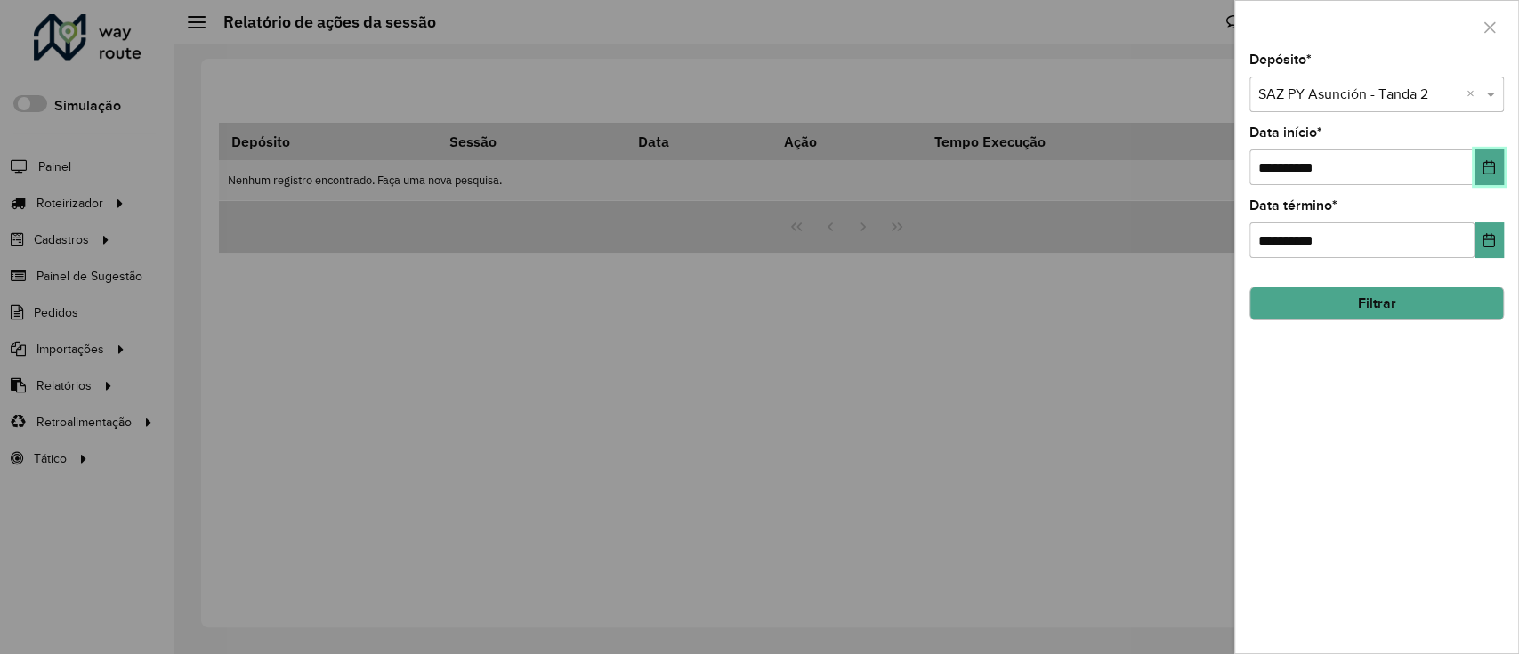
click at [1481, 172] on icon "Choose Date" at bounding box center [1488, 167] width 14 height 14
click at [1495, 234] on icon "Choose Date" at bounding box center [1488, 240] width 14 height 14
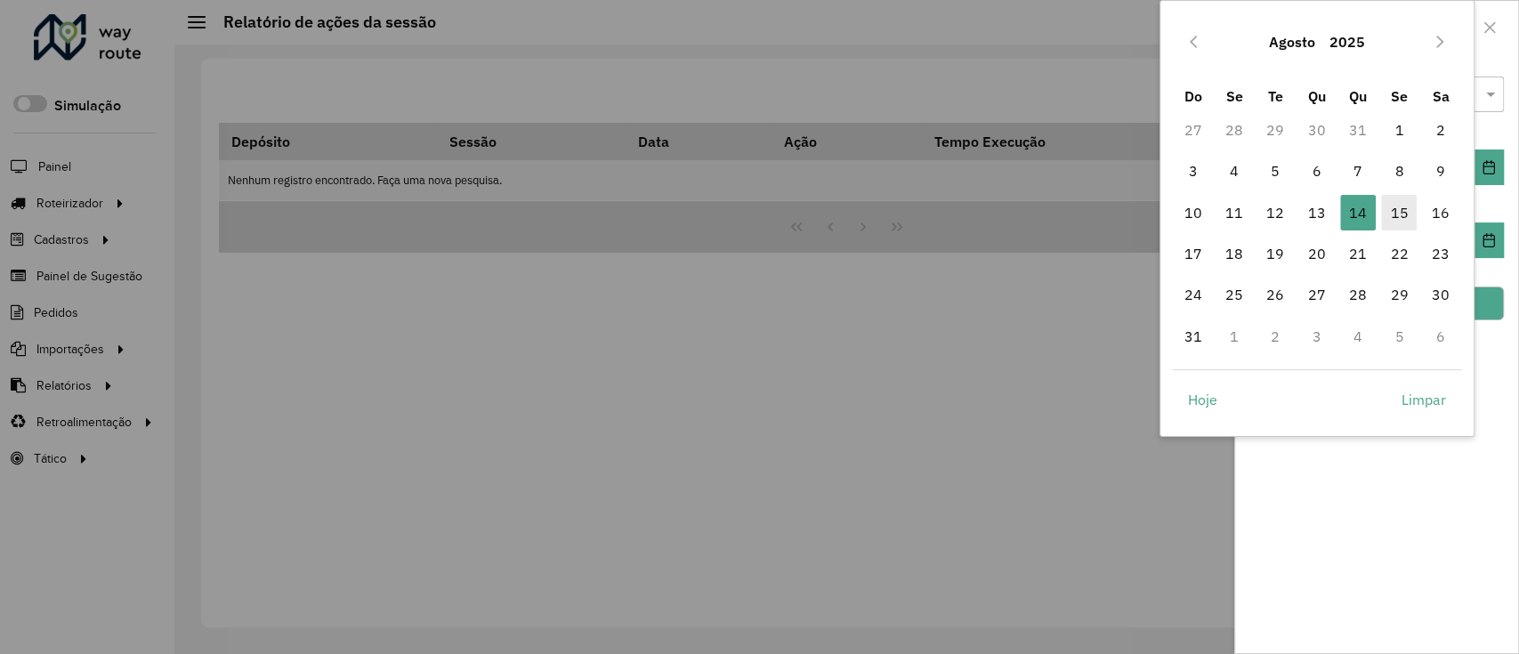
click at [1390, 228] on span "15" at bounding box center [1399, 213] width 36 height 36
type input "**********"
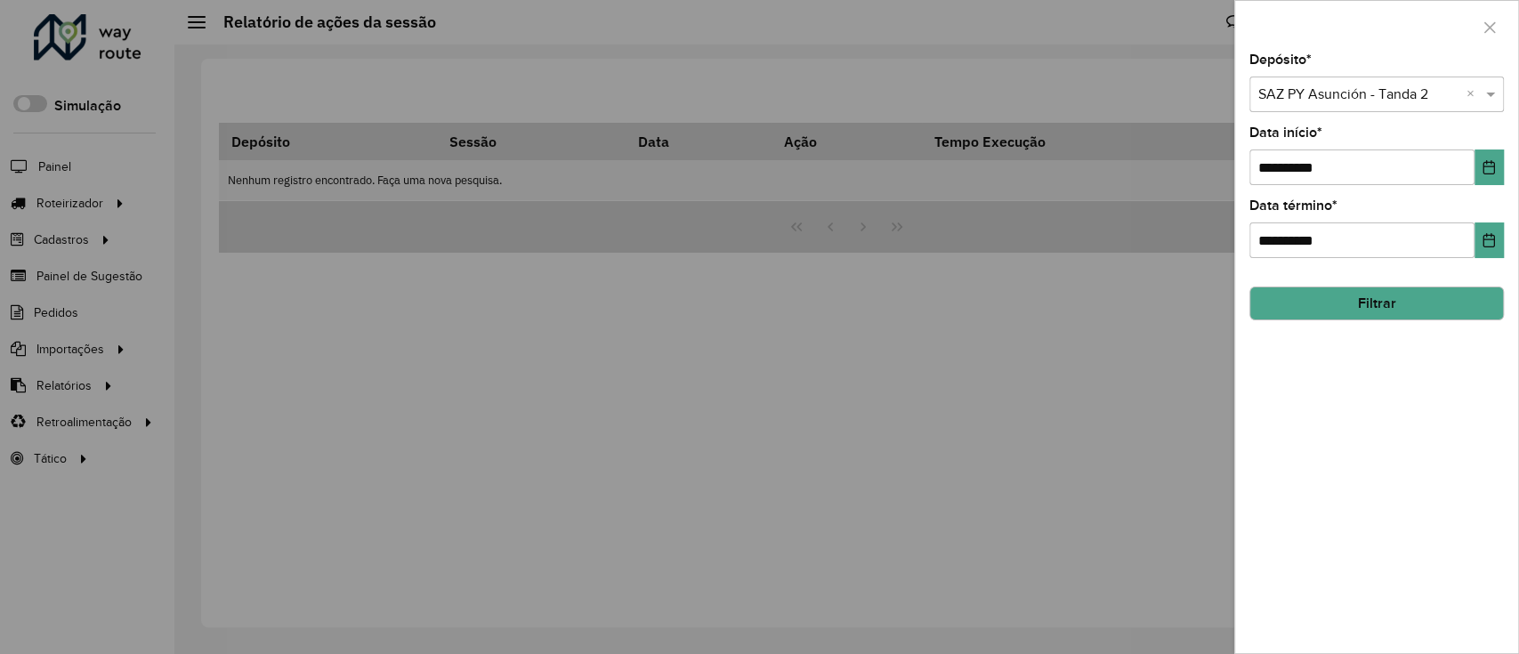
click at [1408, 288] on button "Filtrar" at bounding box center [1376, 303] width 254 height 34
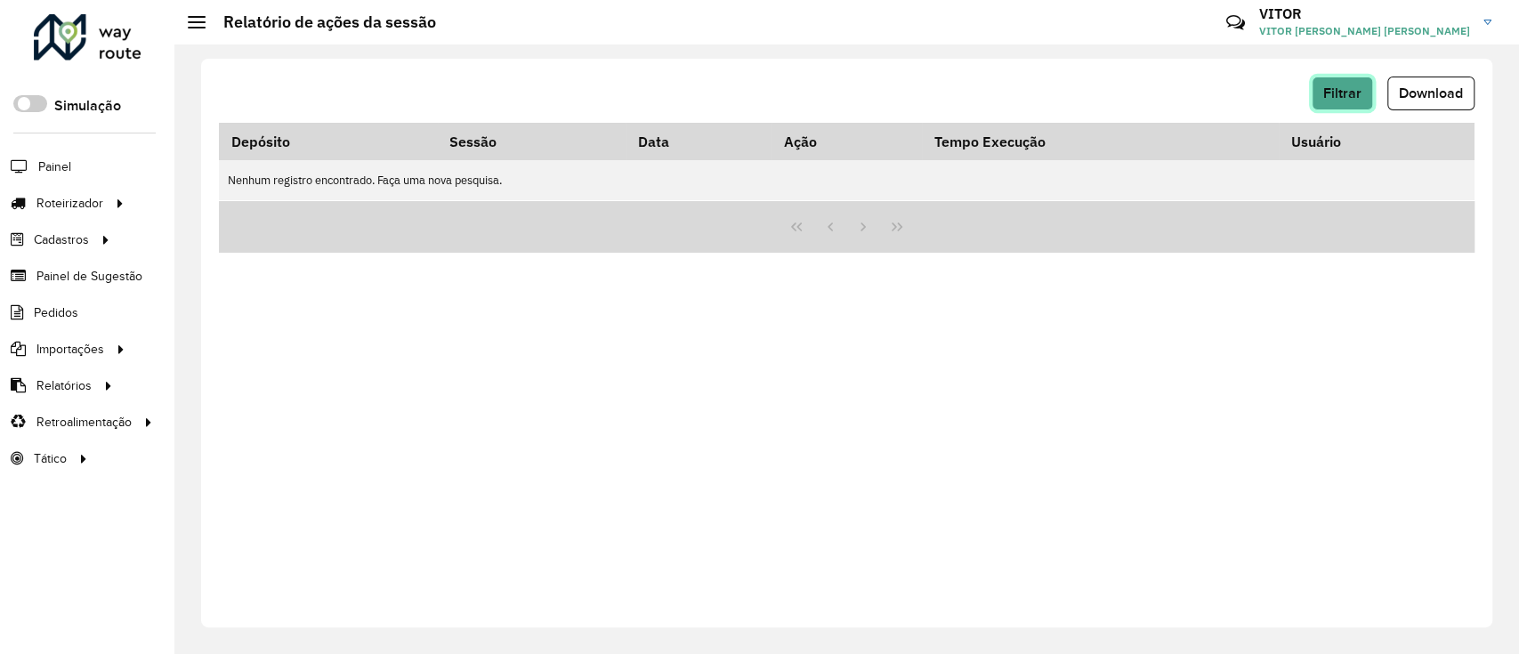
click at [1313, 99] on button "Filtrar" at bounding box center [1341, 94] width 61 height 34
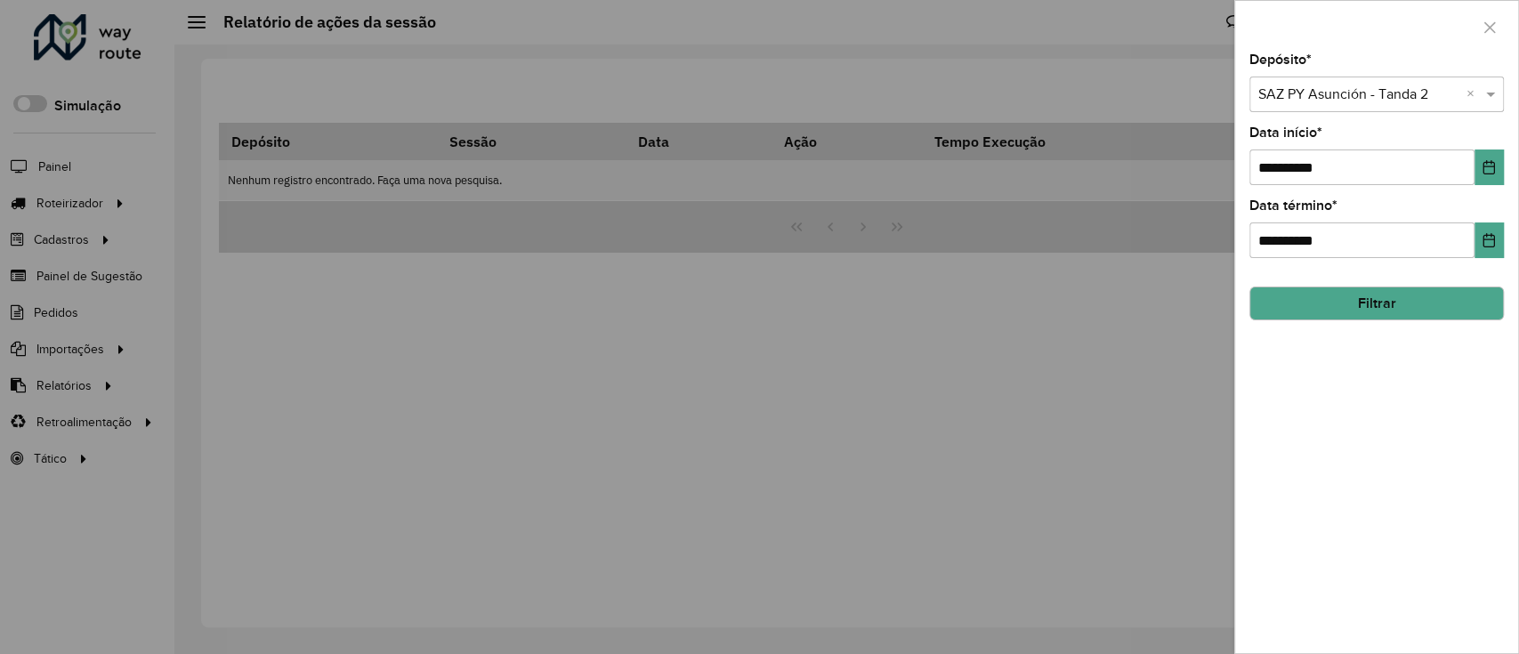
click at [1329, 290] on button "Filtrar" at bounding box center [1376, 303] width 254 height 34
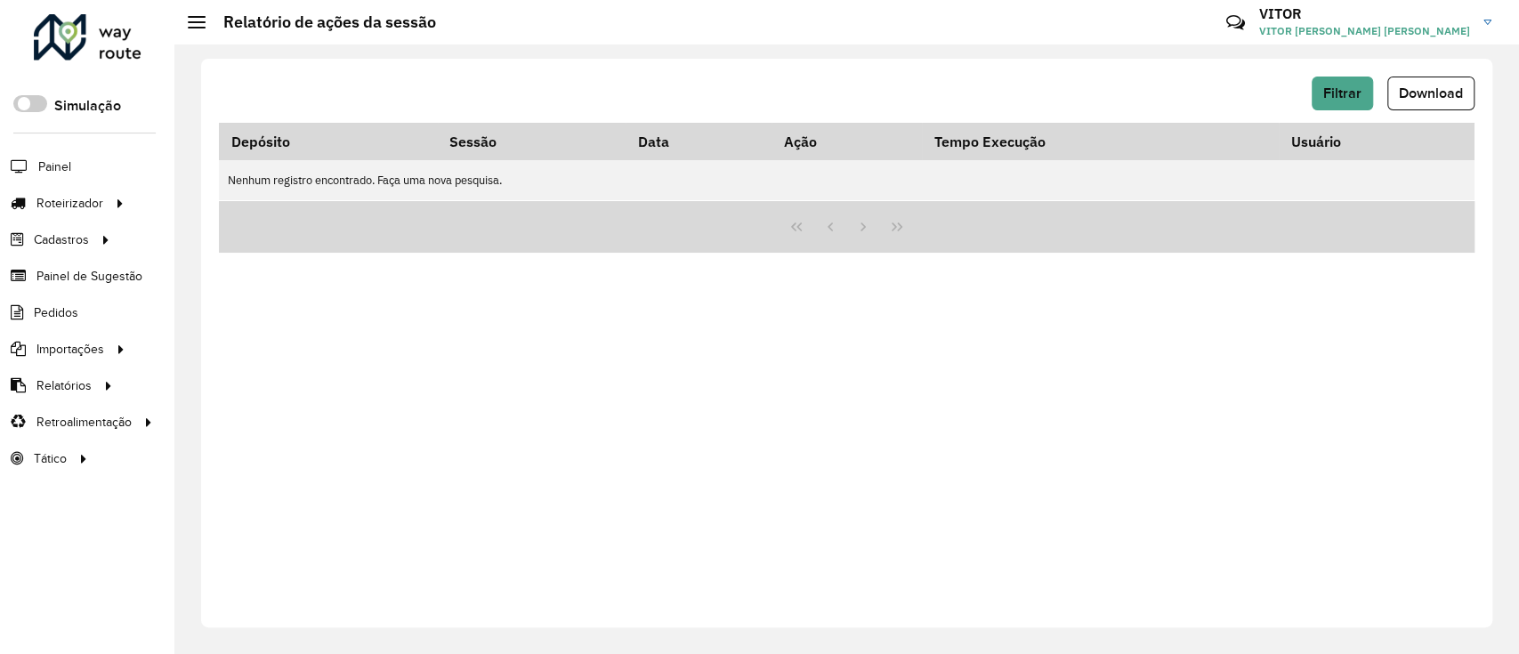
drag, startPoint x: 1299, startPoint y: 102, endPoint x: 1309, endPoint y: 98, distance: 11.6
click at [1300, 102] on div "Filtrar Download" at bounding box center [846, 94] width 1255 height 34
click at [1312, 96] on button "Filtrar" at bounding box center [1341, 94] width 61 height 34
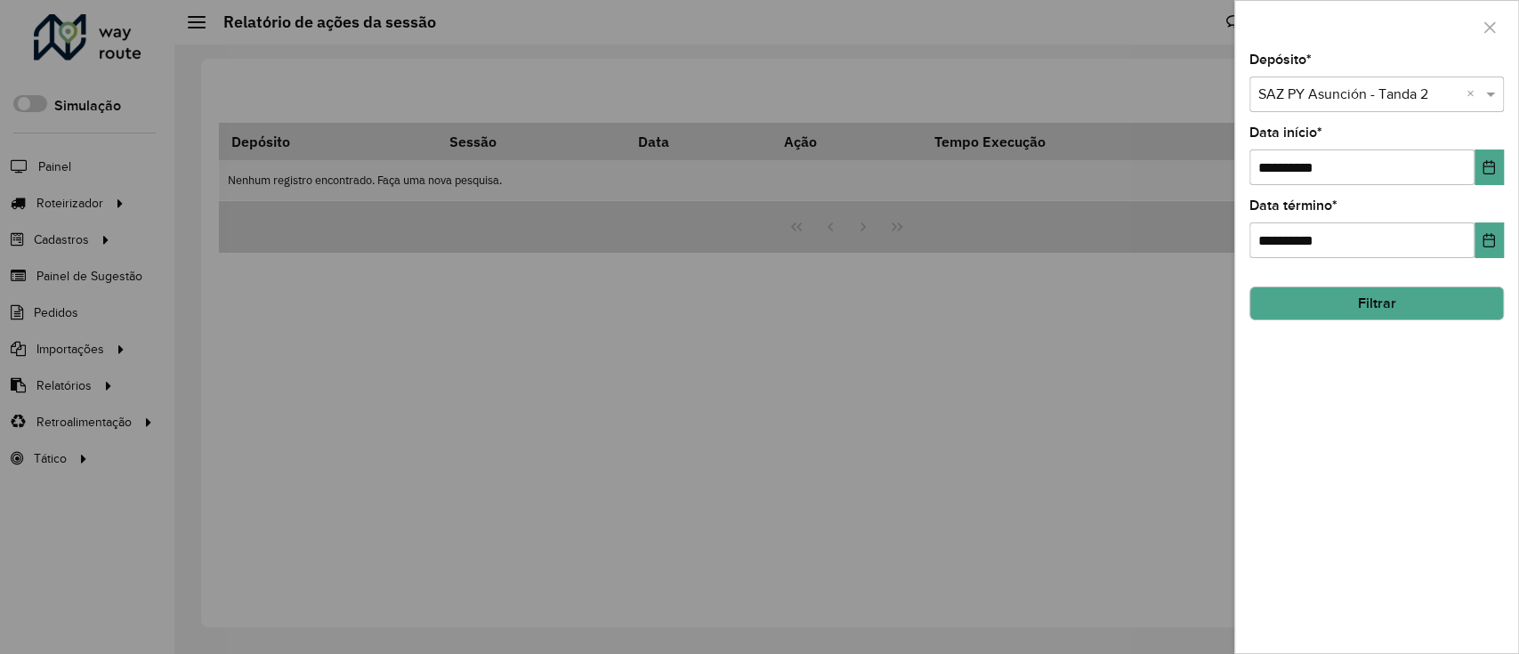
click at [1339, 310] on button "Filtrar" at bounding box center [1376, 303] width 254 height 34
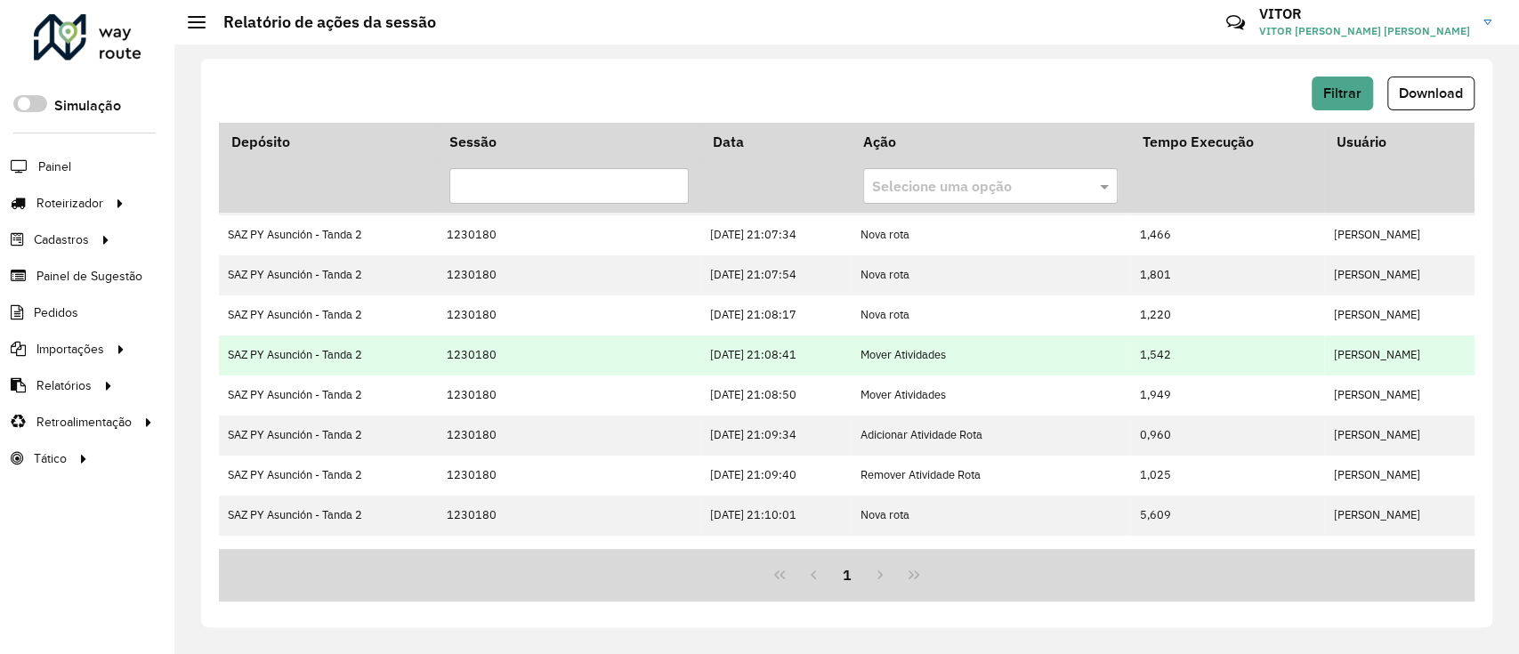
scroll to position [304, 0]
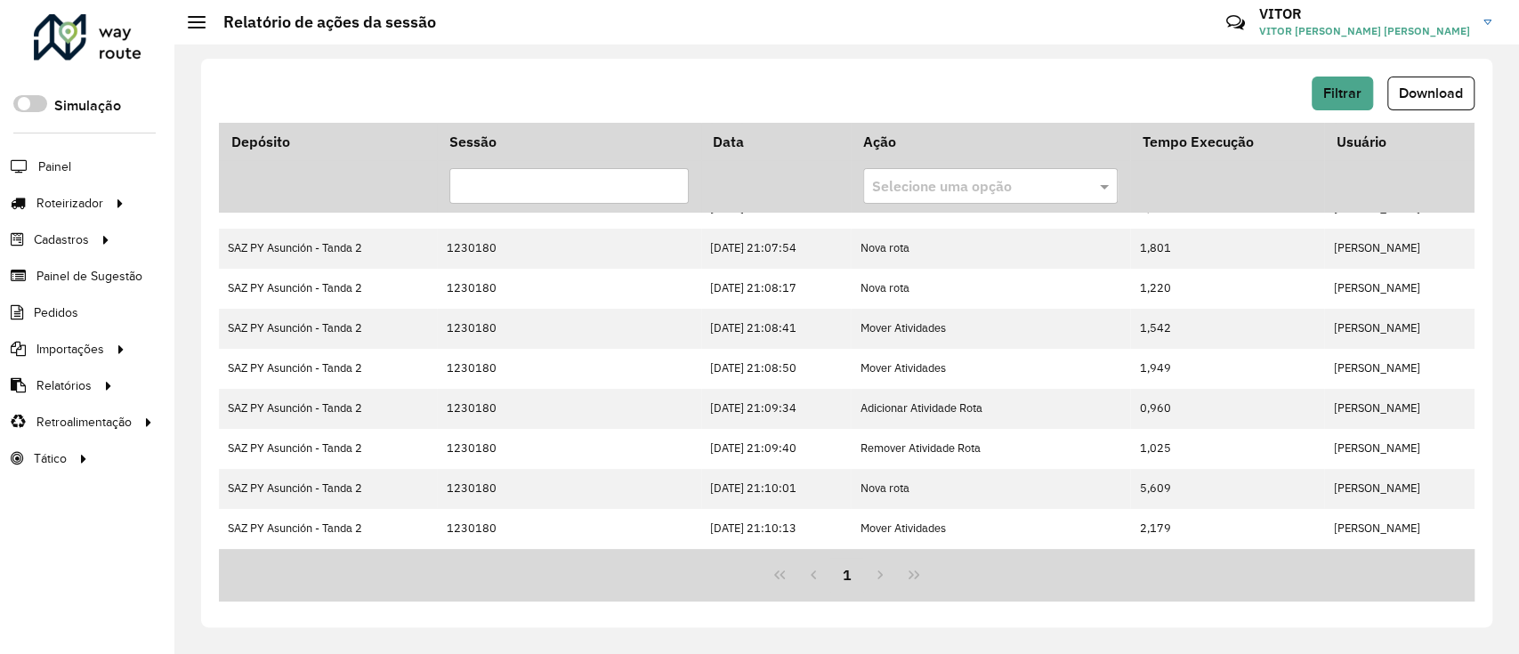
click at [907, 576] on div "1" at bounding box center [846, 575] width 1255 height 52
click at [1315, 96] on button "Filtrar" at bounding box center [1341, 94] width 61 height 34
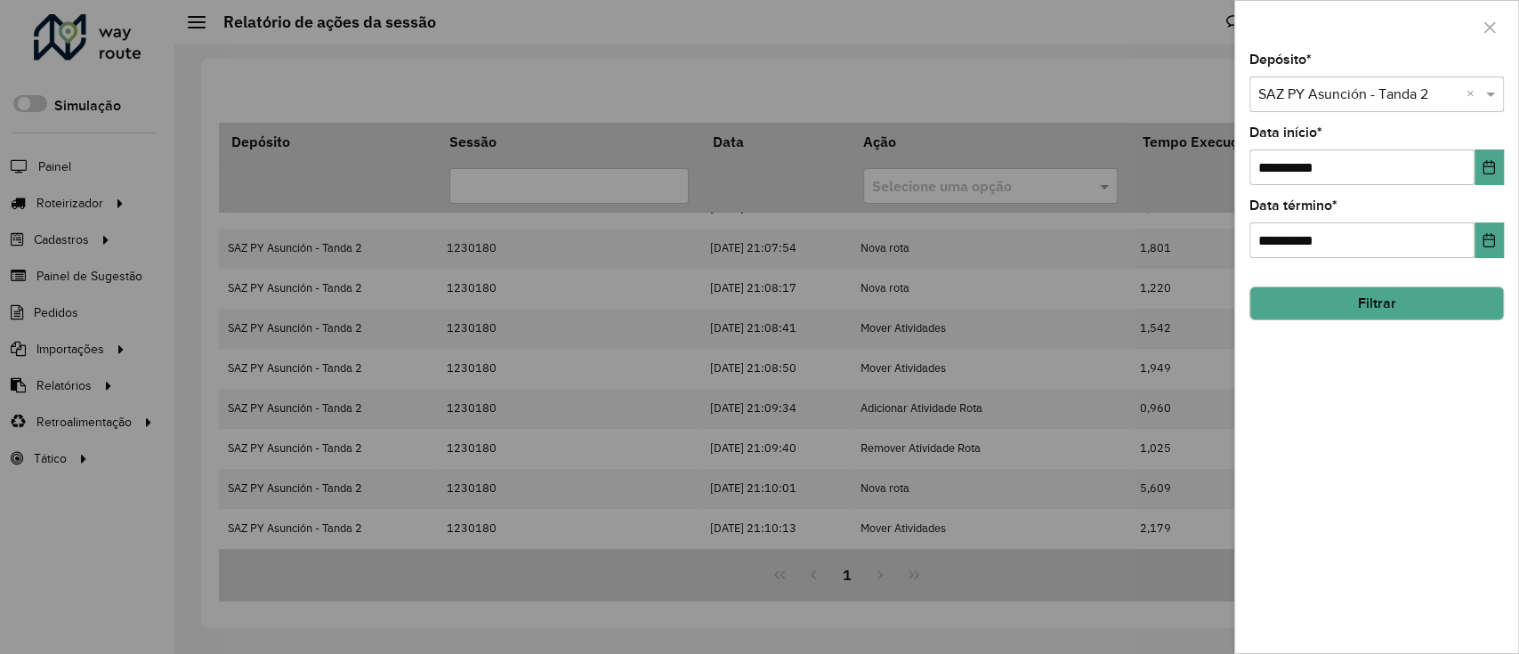
click at [1331, 291] on button "Filtrar" at bounding box center [1376, 303] width 254 height 34
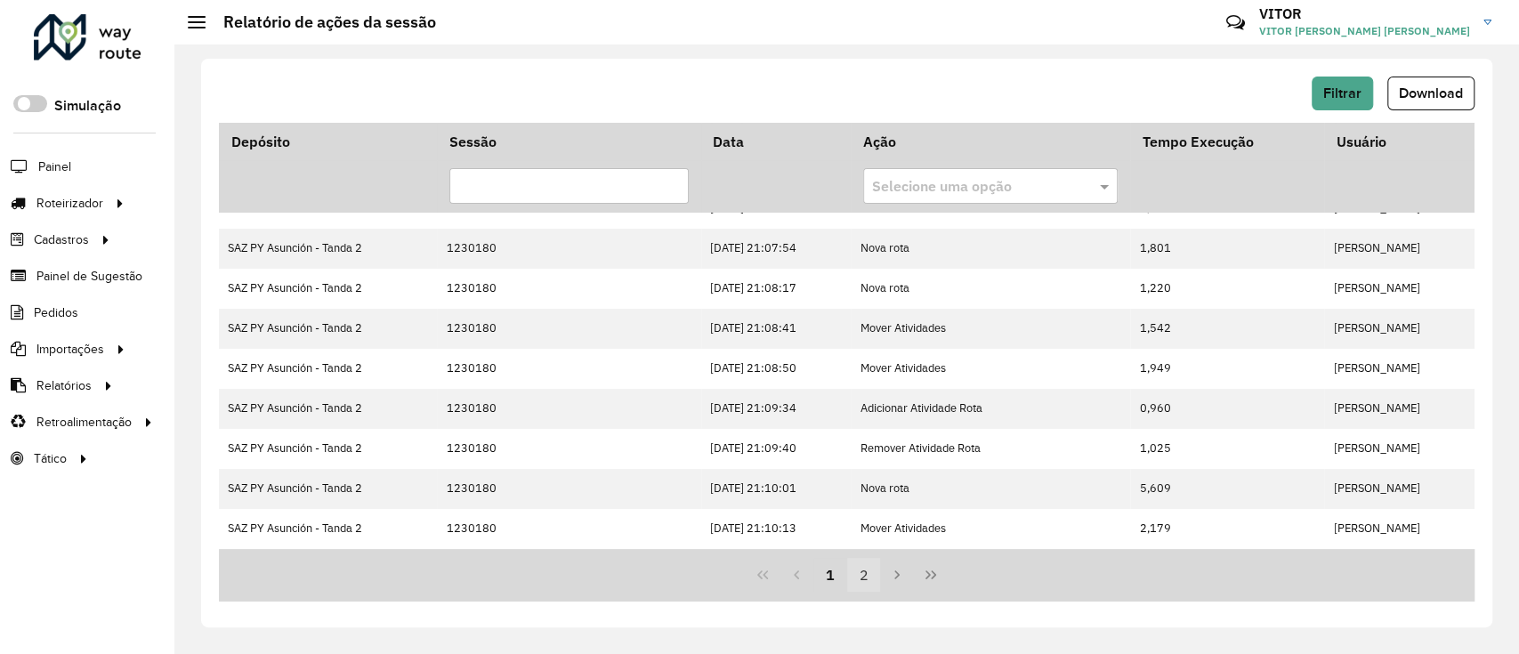
scroll to position [463, 0]
click at [868, 560] on button "2" at bounding box center [864, 575] width 34 height 34
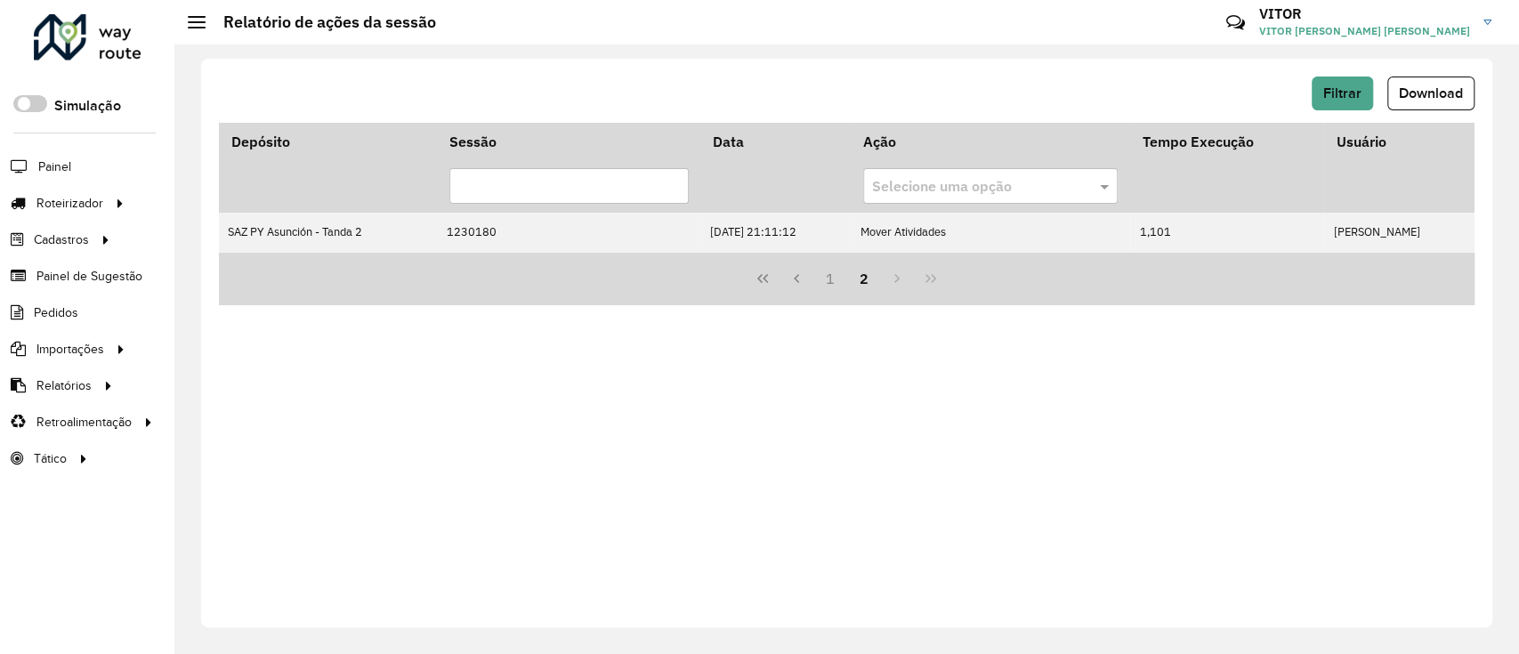
scroll to position [0, 0]
click at [830, 278] on button "1" at bounding box center [830, 279] width 34 height 34
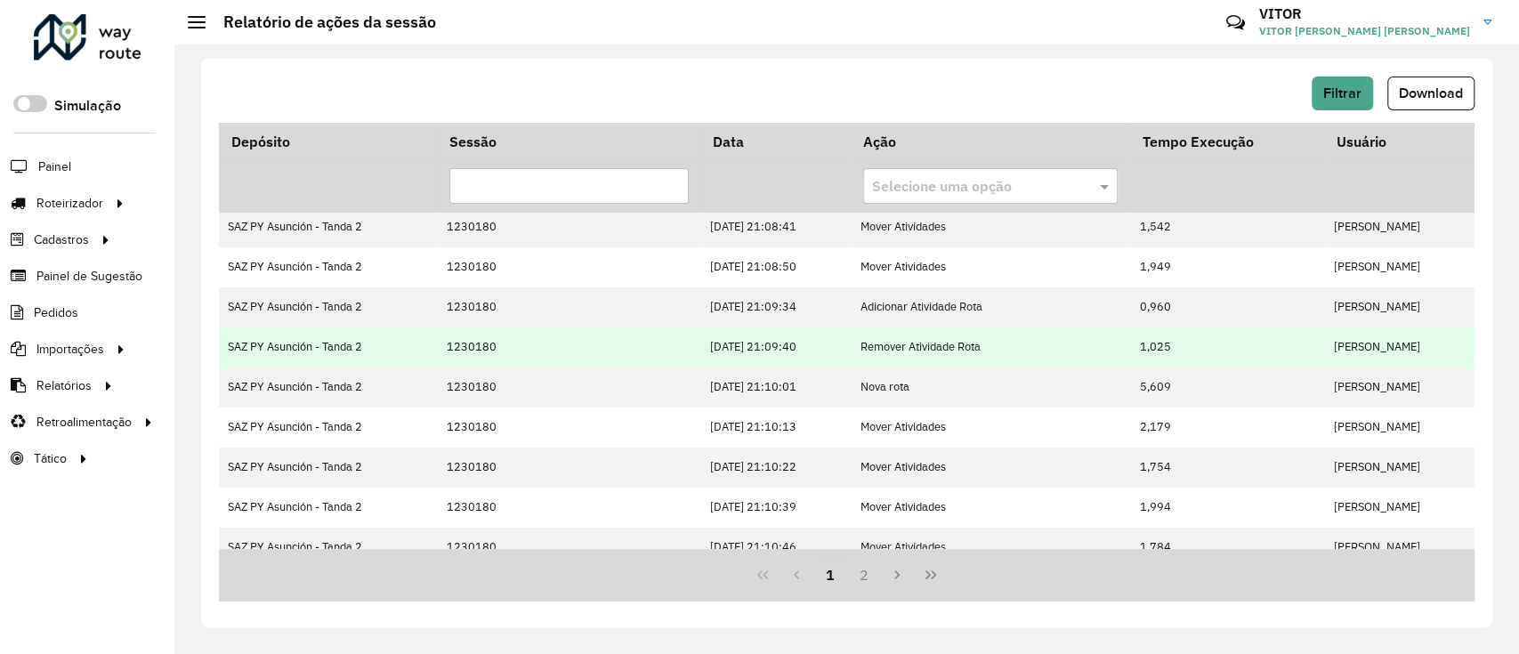
scroll to position [463, 0]
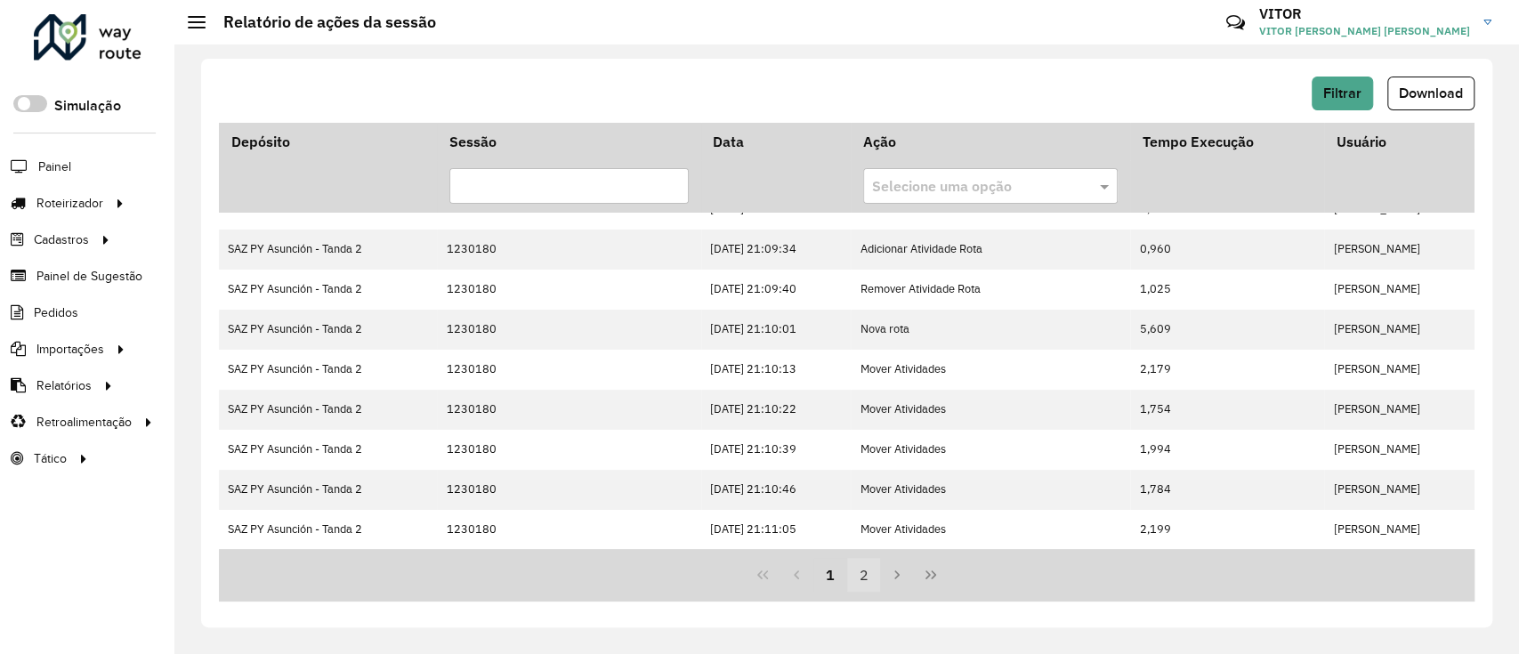
click at [854, 568] on button "2" at bounding box center [864, 575] width 34 height 34
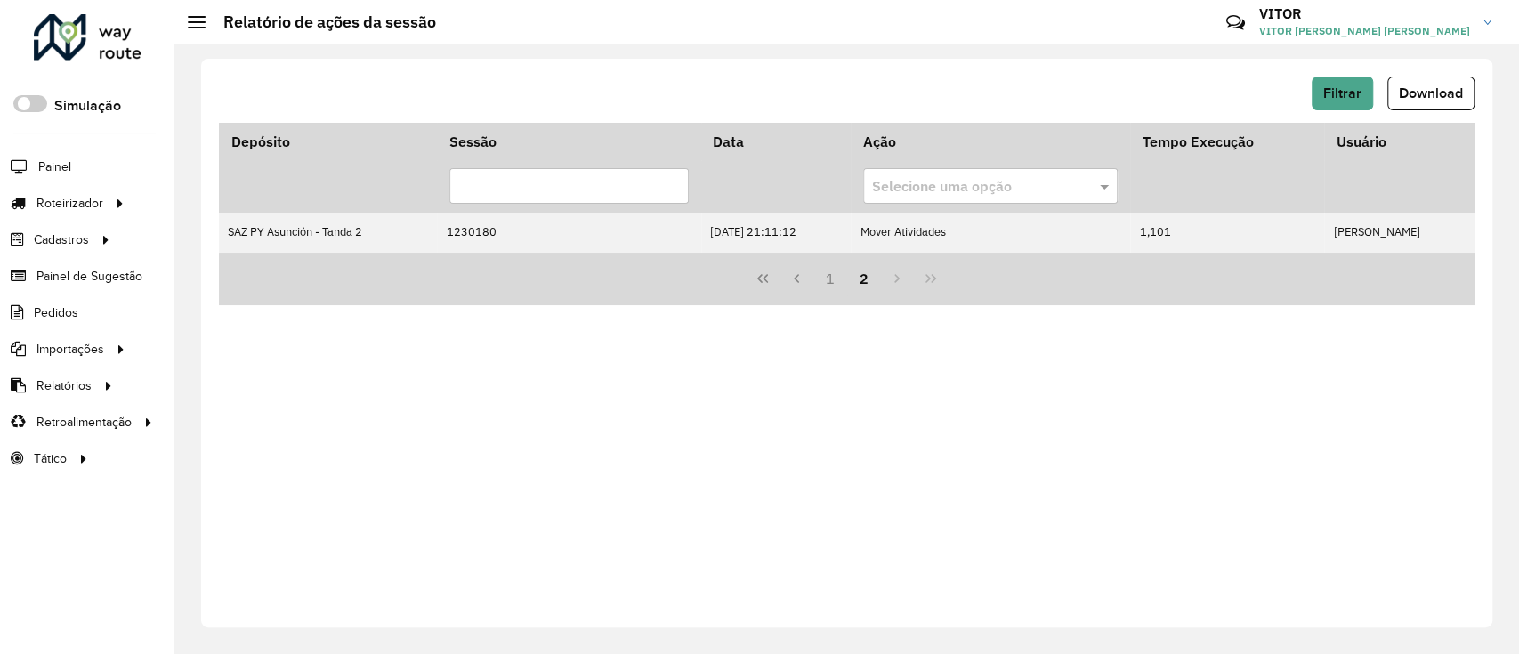
scroll to position [0, 0]
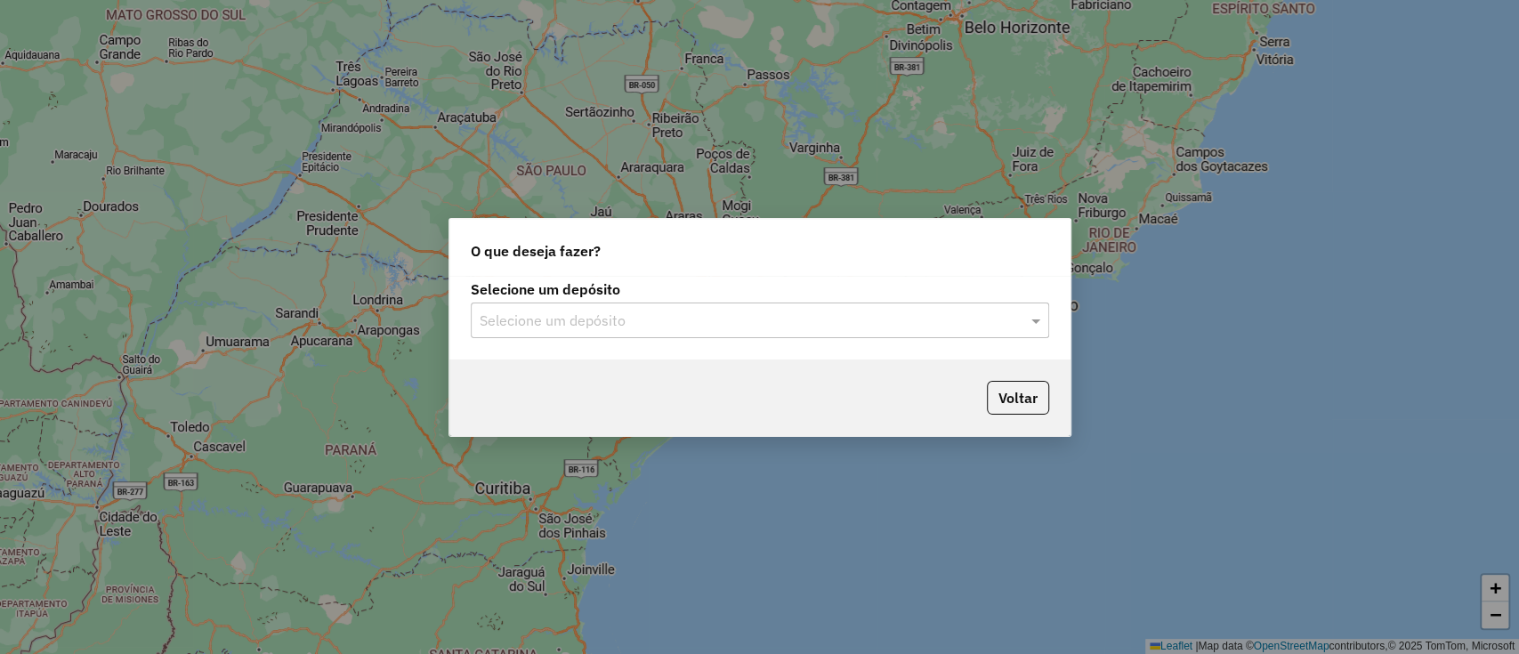
click at [712, 370] on div "Voltar" at bounding box center [759, 397] width 621 height 77
click at [677, 323] on input "text" at bounding box center [741, 320] width 525 height 21
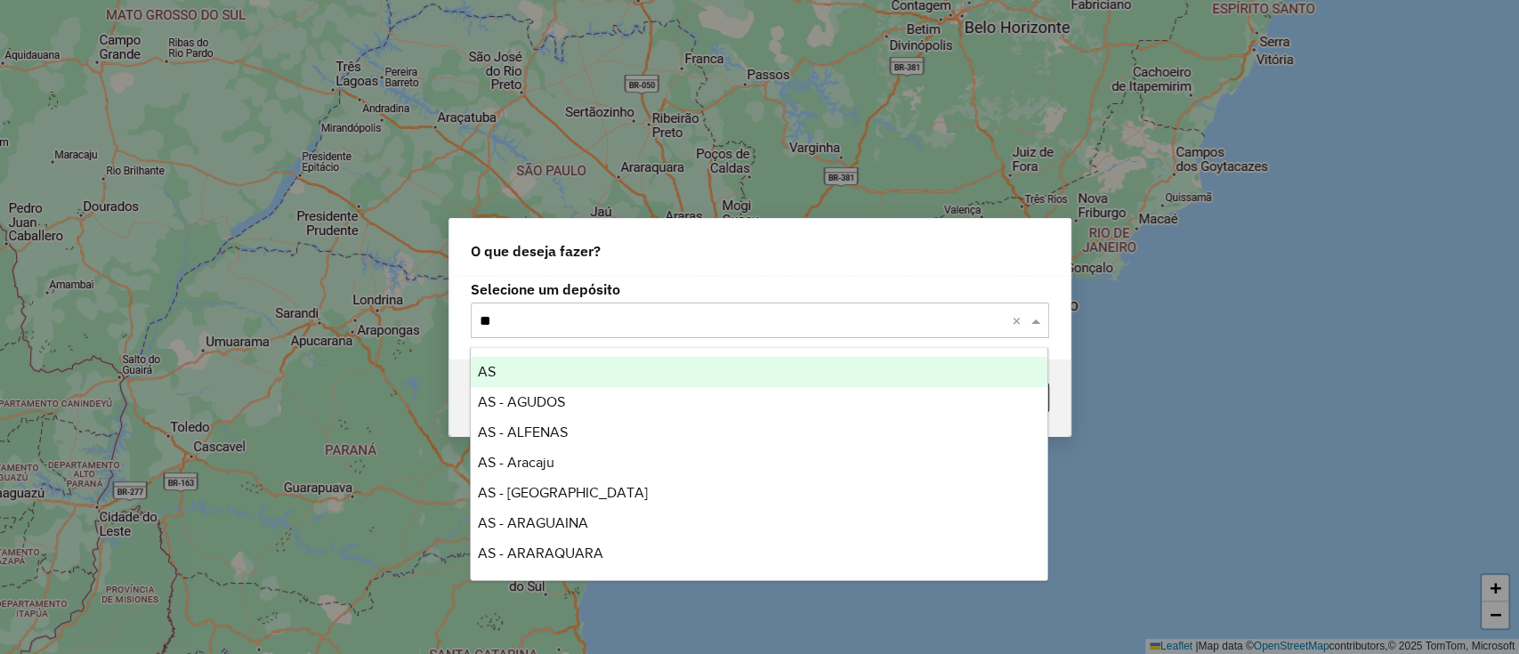
type input "***"
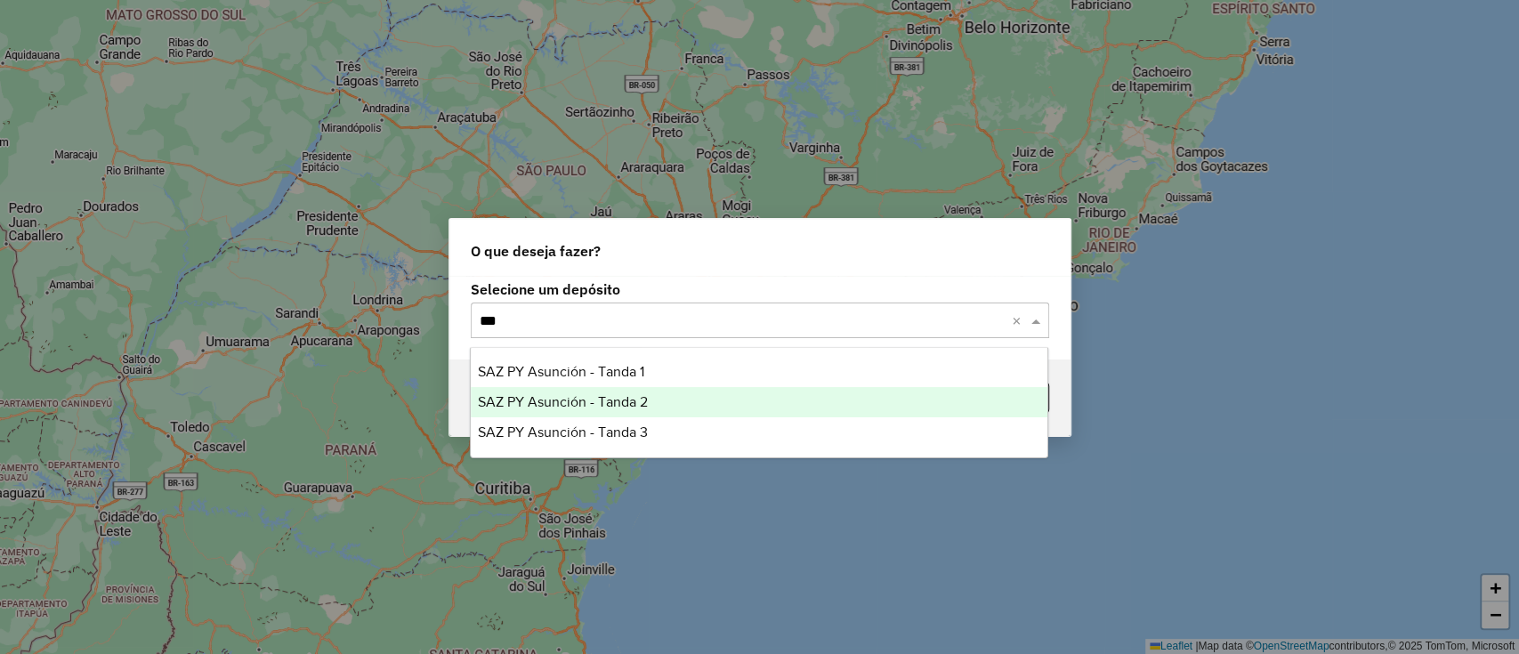
click at [714, 395] on div "SAZ PY Asunción - Tanda 2" at bounding box center [759, 402] width 576 height 30
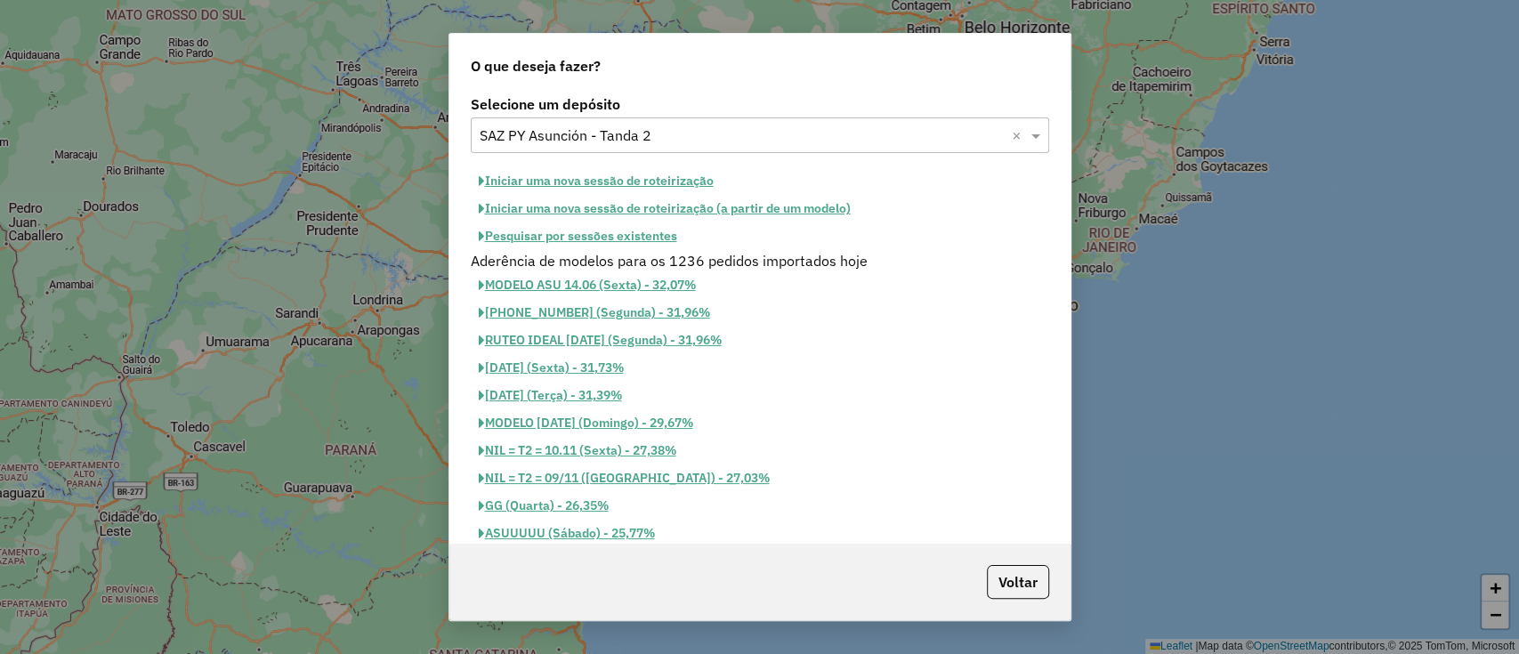
click at [608, 236] on button "Pesquisar por sessões existentes" at bounding box center [578, 236] width 214 height 28
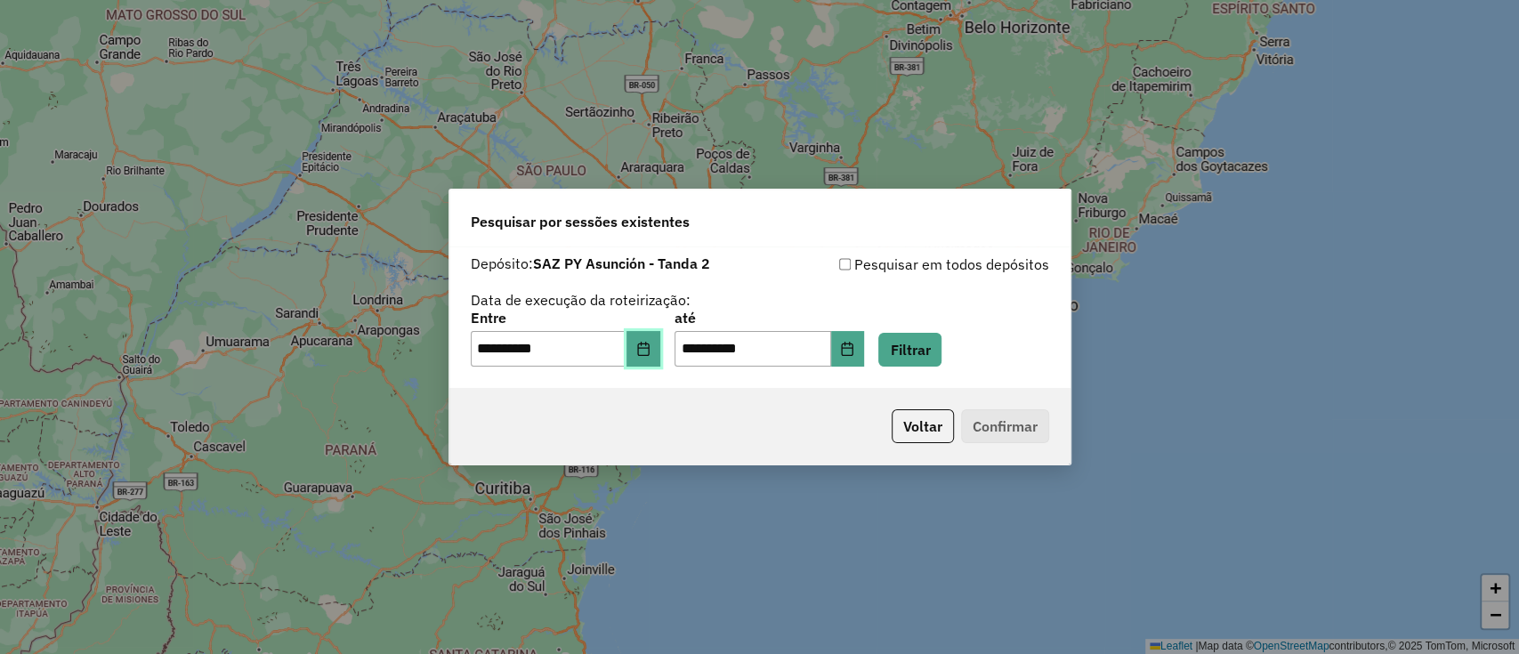
click at [656, 356] on button "Choose Date" at bounding box center [643, 349] width 34 height 36
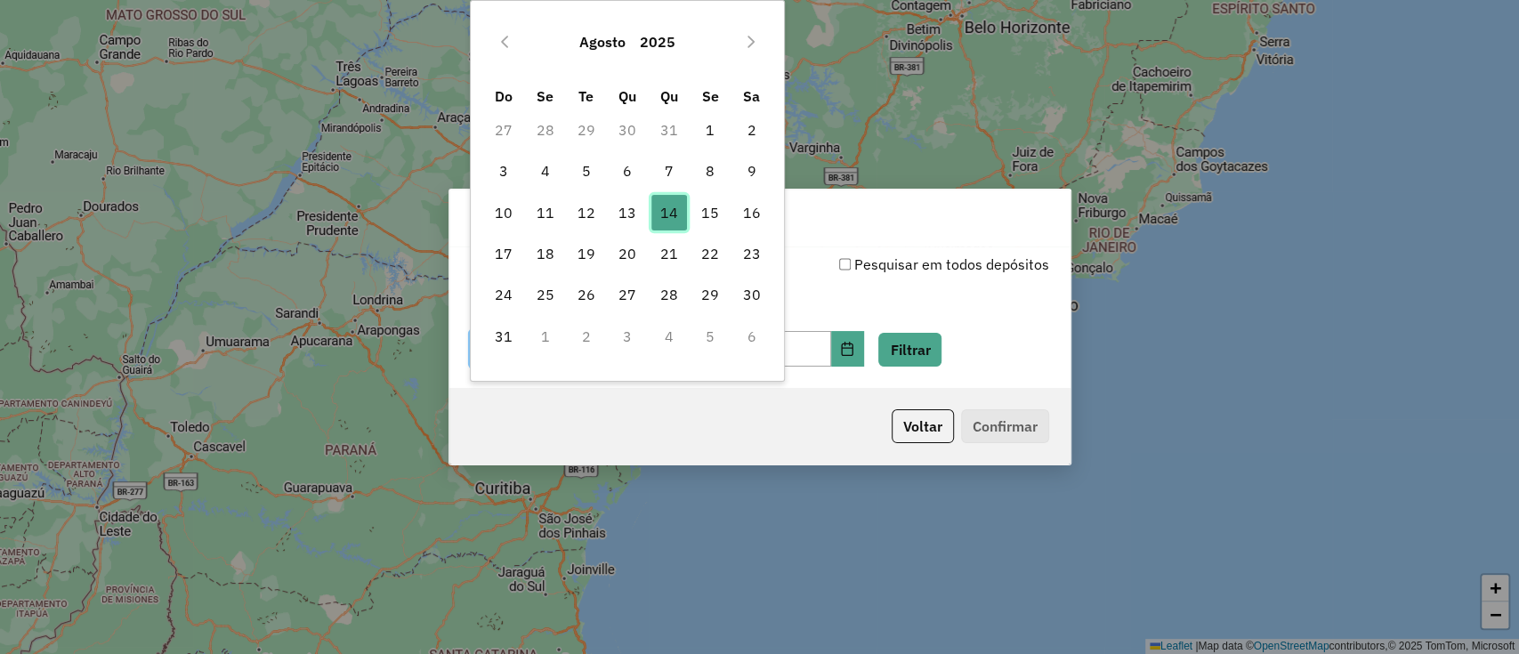
click at [666, 218] on span "14" at bounding box center [669, 213] width 36 height 36
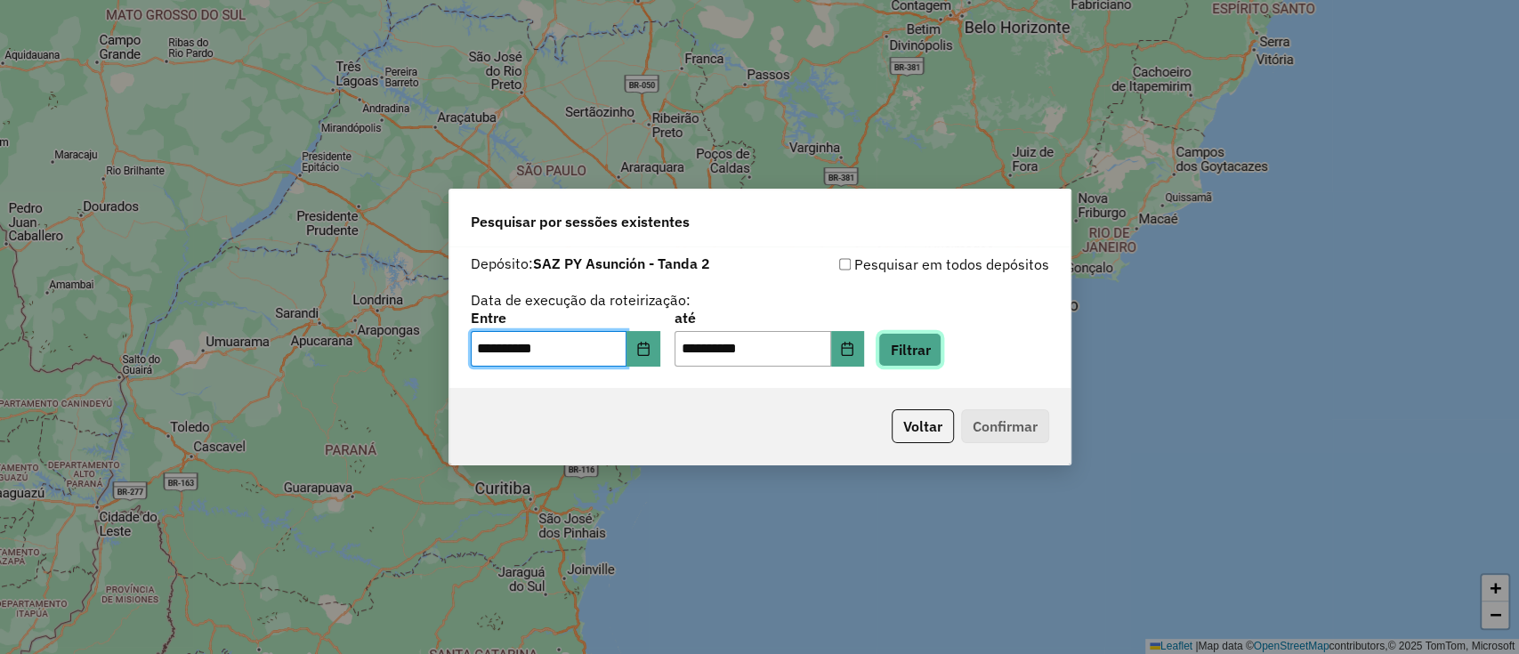
click at [931, 356] on button "Filtrar" at bounding box center [909, 350] width 63 height 34
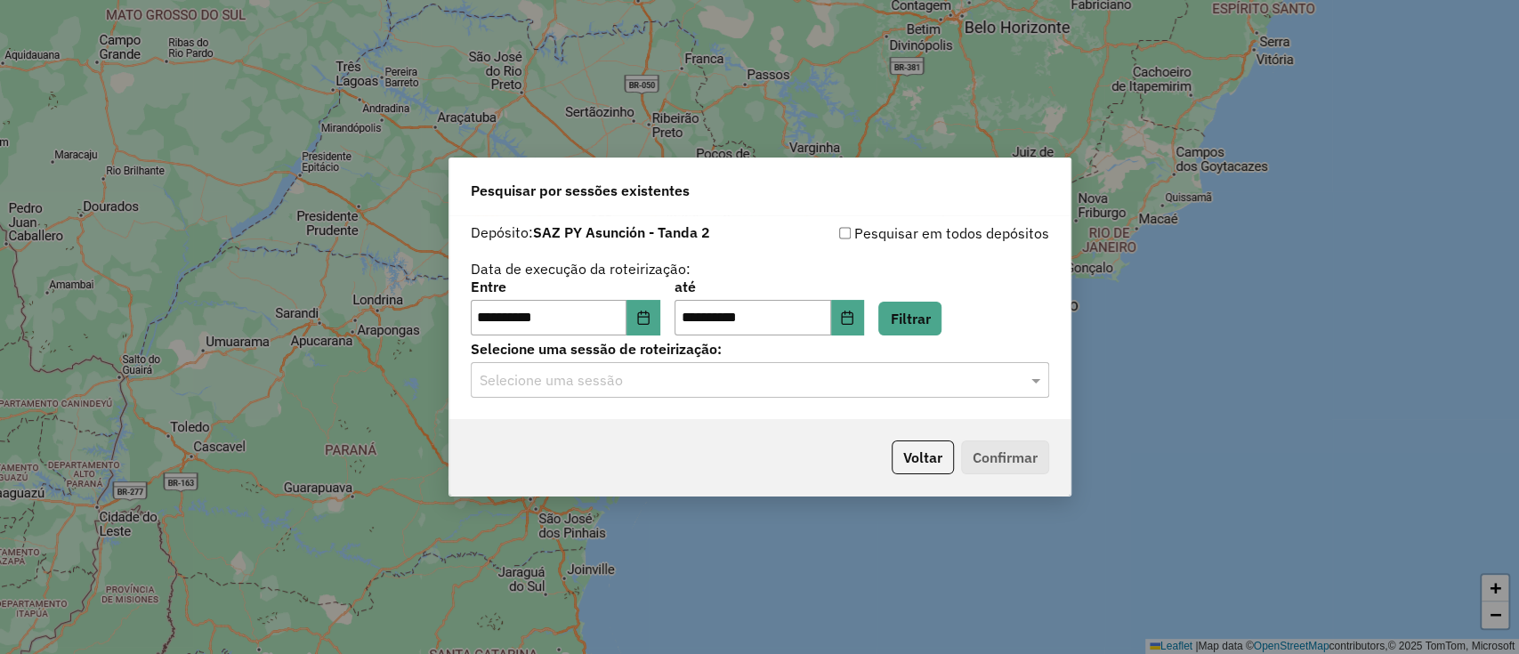
click at [697, 383] on input "text" at bounding box center [741, 380] width 525 height 21
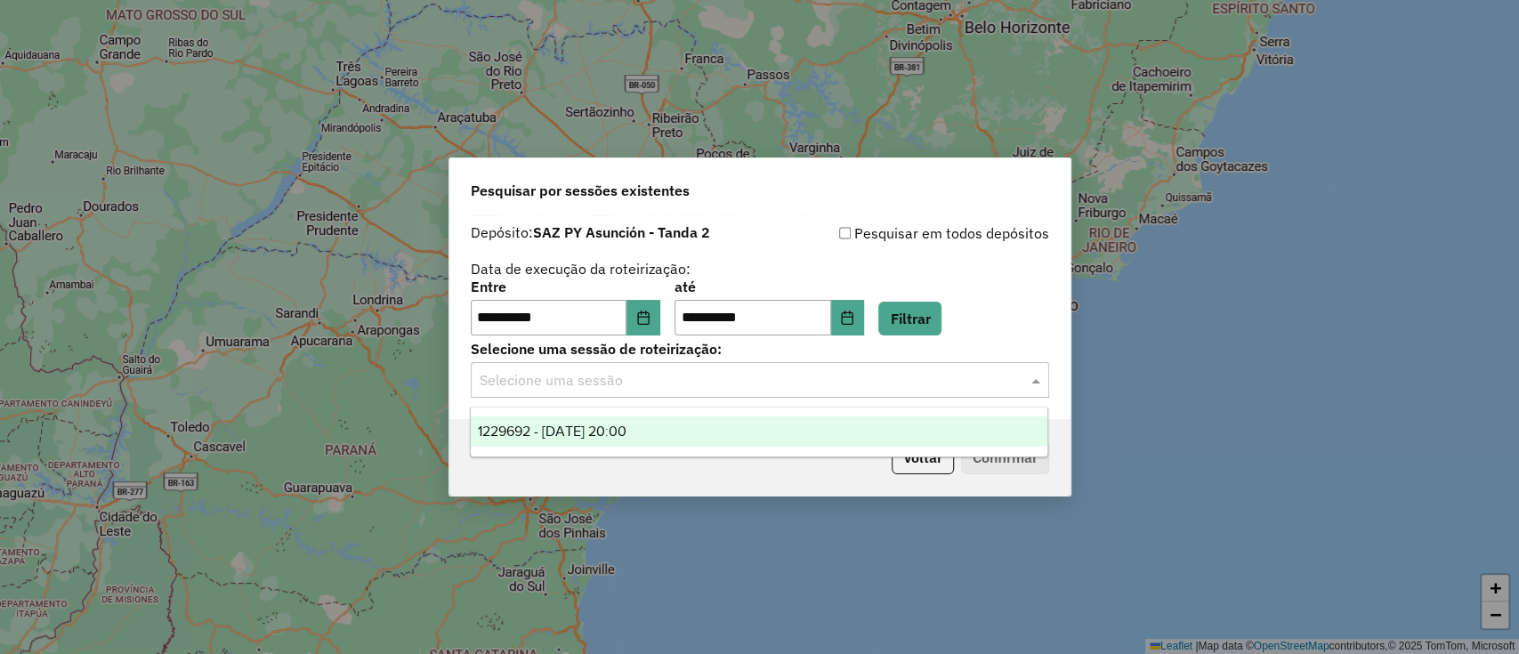
click at [690, 417] on div "1229692 - 14/08/2025 20:00" at bounding box center [759, 431] width 576 height 30
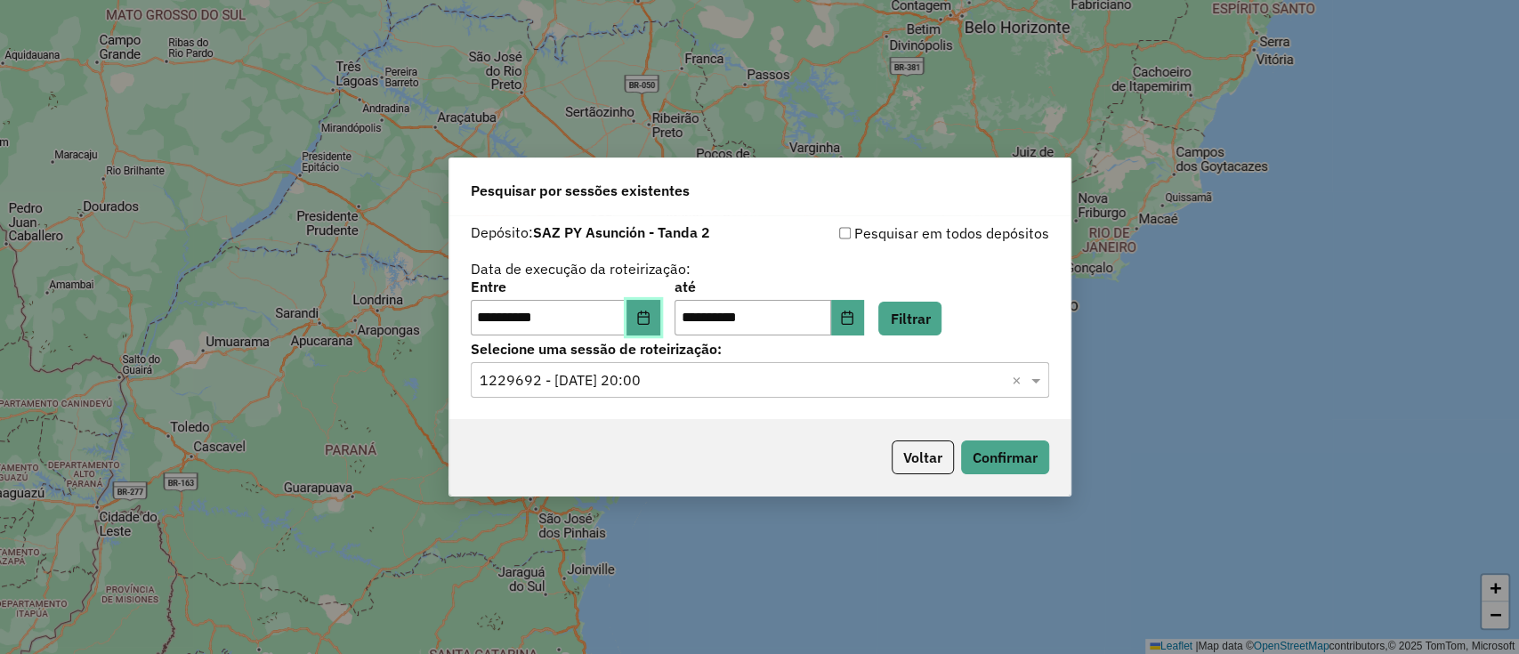
click at [660, 326] on button "Choose Date" at bounding box center [643, 318] width 34 height 36
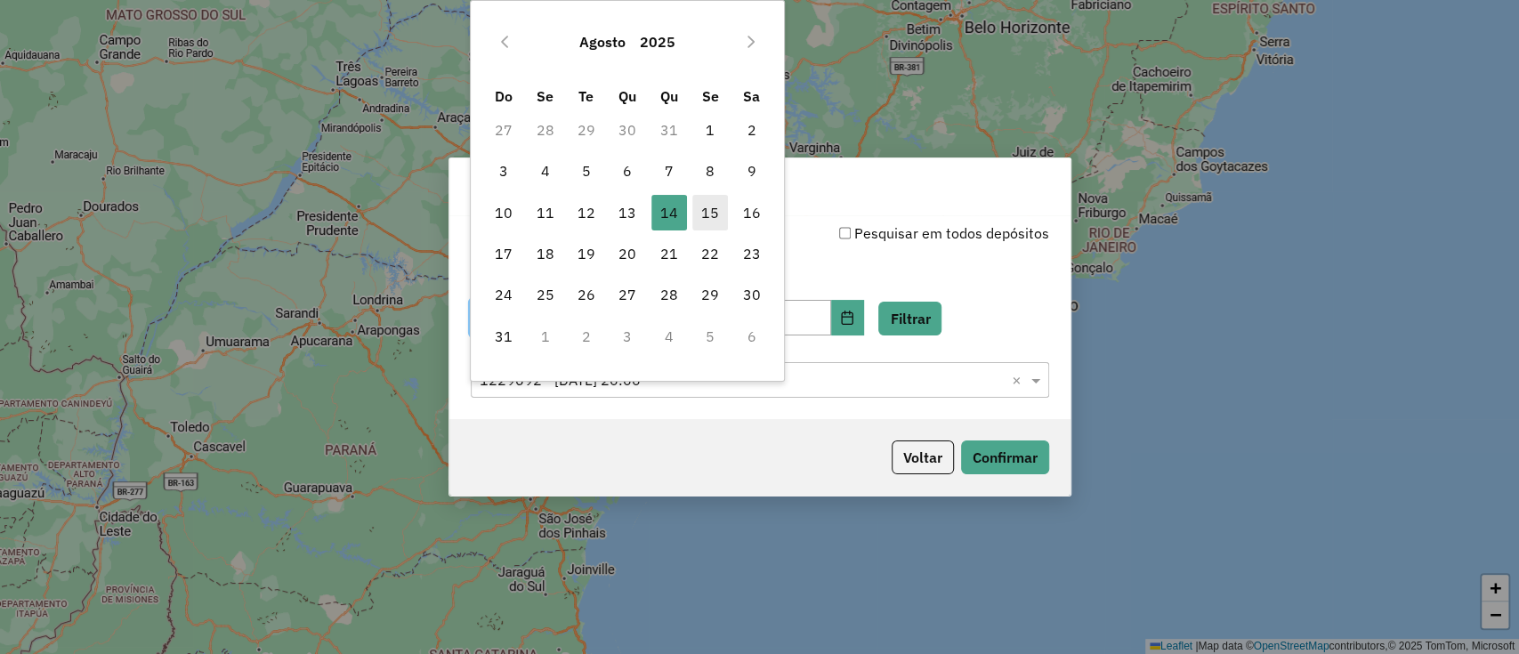
click at [697, 216] on span "15" at bounding box center [710, 213] width 36 height 36
type input "**********"
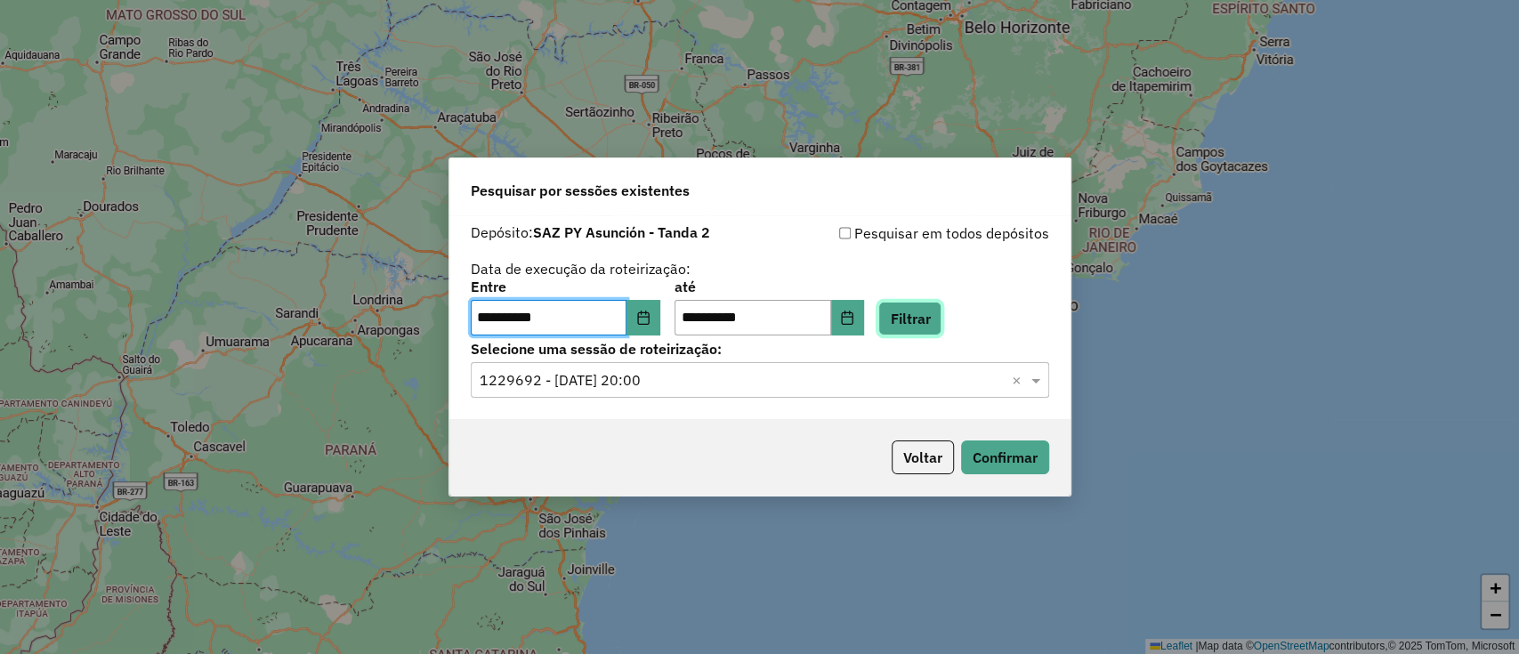
click at [923, 306] on button "Filtrar" at bounding box center [909, 319] width 63 height 34
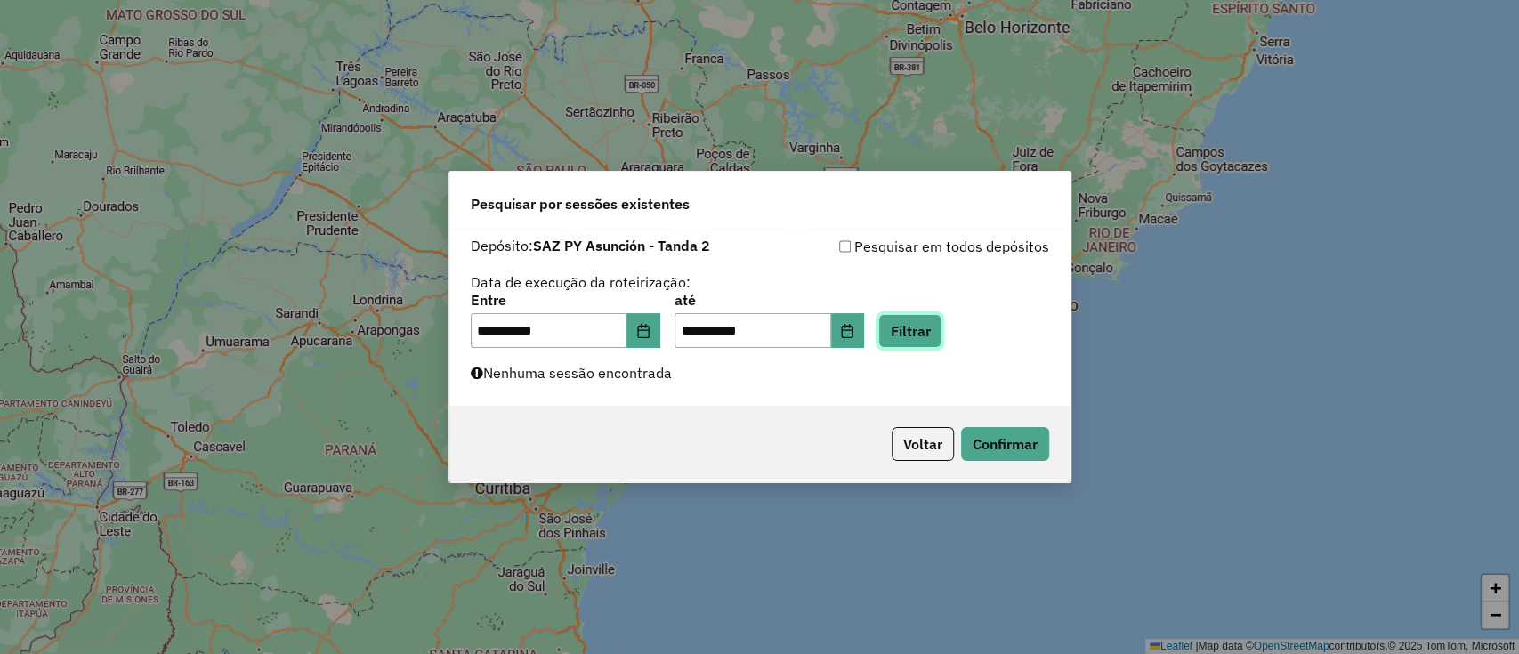
click at [908, 342] on button "Filtrar" at bounding box center [909, 331] width 63 height 34
click at [913, 418] on div "Voltar Confirmar" at bounding box center [759, 444] width 621 height 77
click at [916, 429] on button "Voltar" at bounding box center [922, 444] width 62 height 34
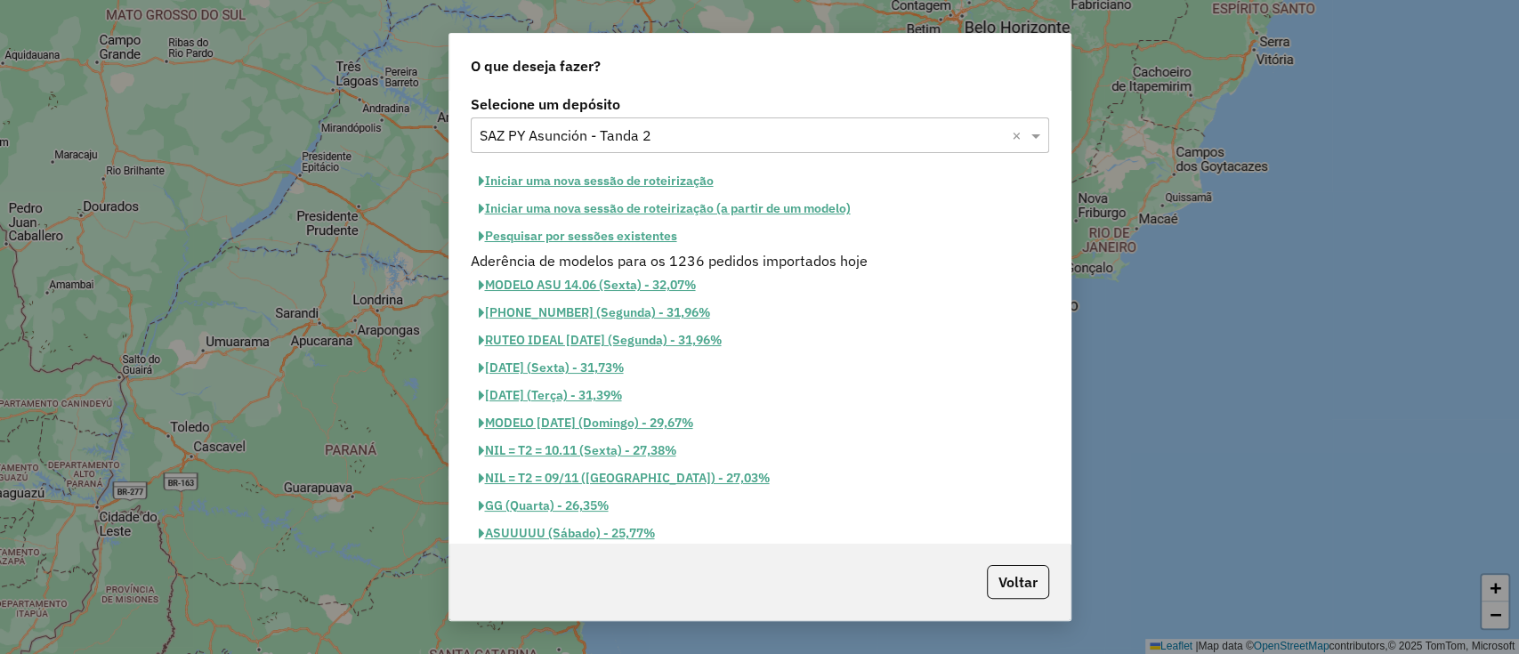
click at [650, 127] on input "text" at bounding box center [741, 135] width 525 height 21
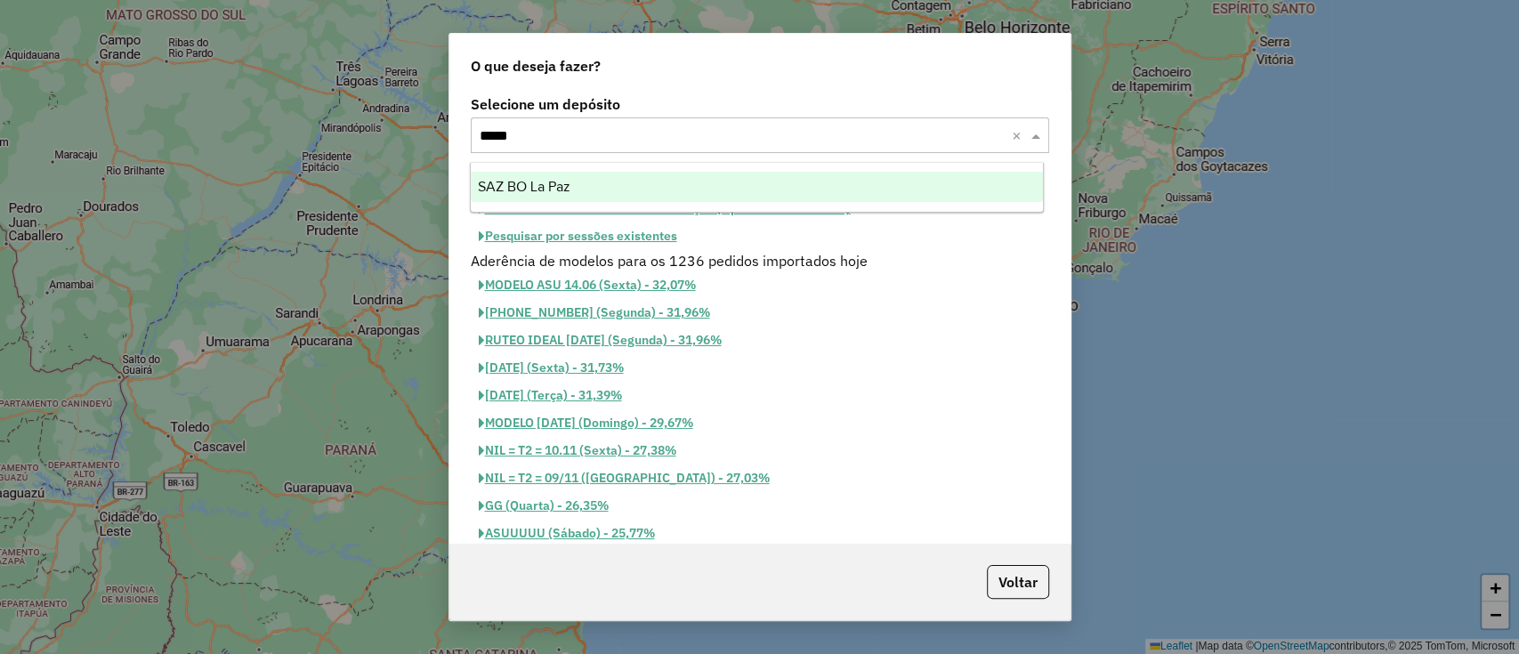
type input "******"
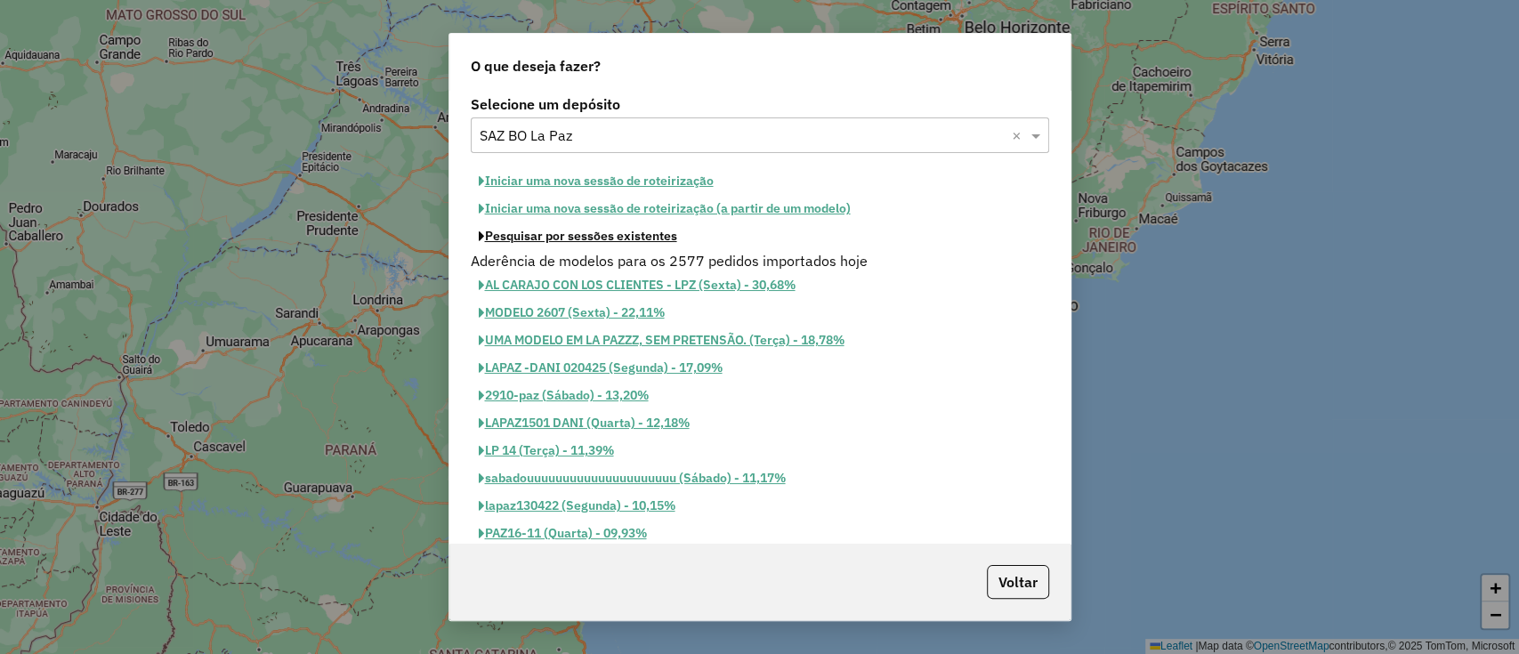
click at [641, 236] on button "Pesquisar por sessões existentes" at bounding box center [578, 236] width 214 height 28
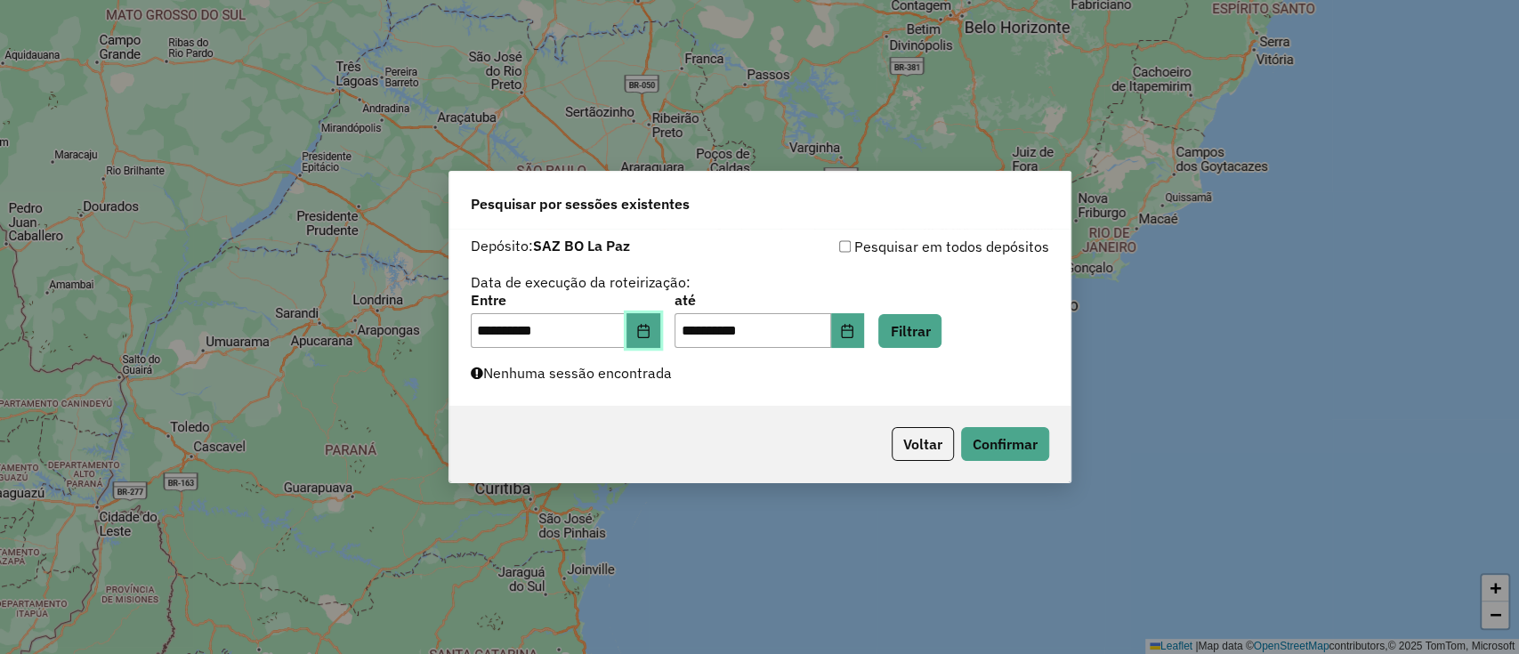
click at [660, 324] on button "Choose Date" at bounding box center [643, 331] width 34 height 36
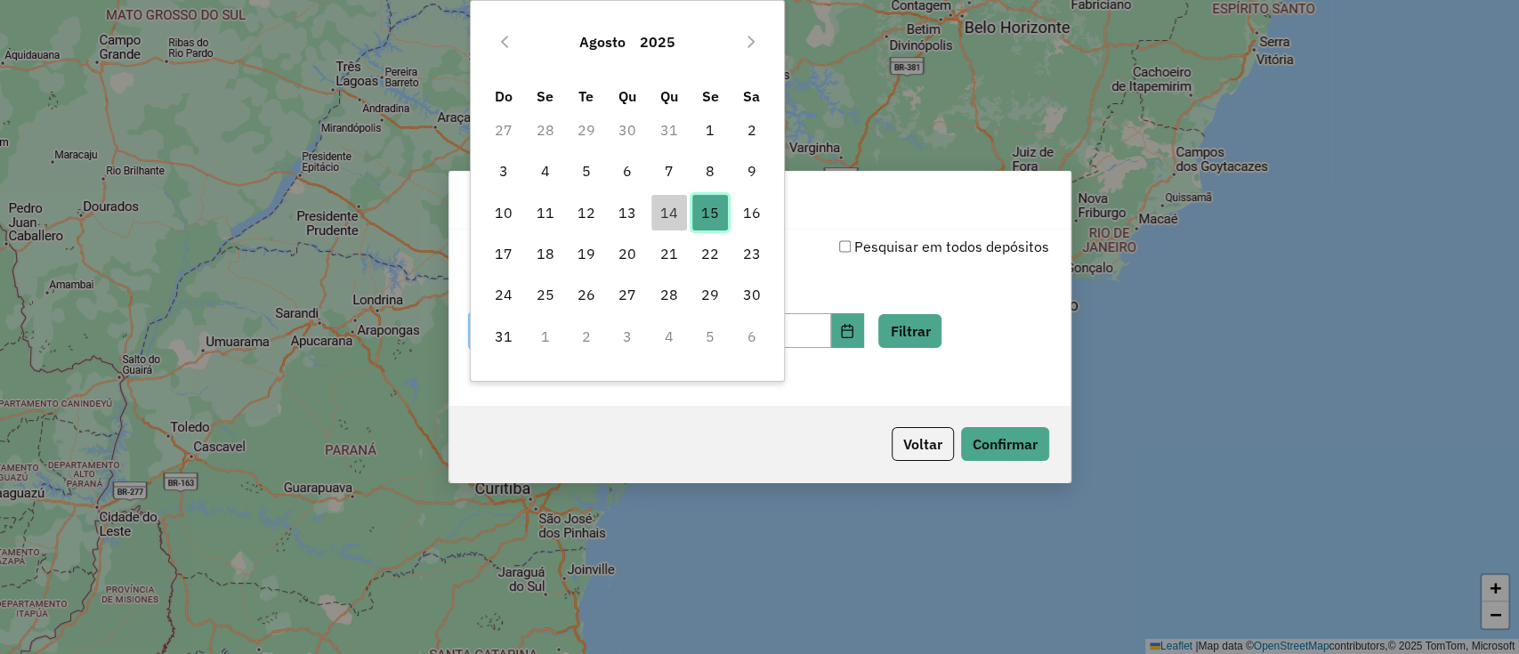
click at [713, 222] on span "15" at bounding box center [710, 213] width 36 height 36
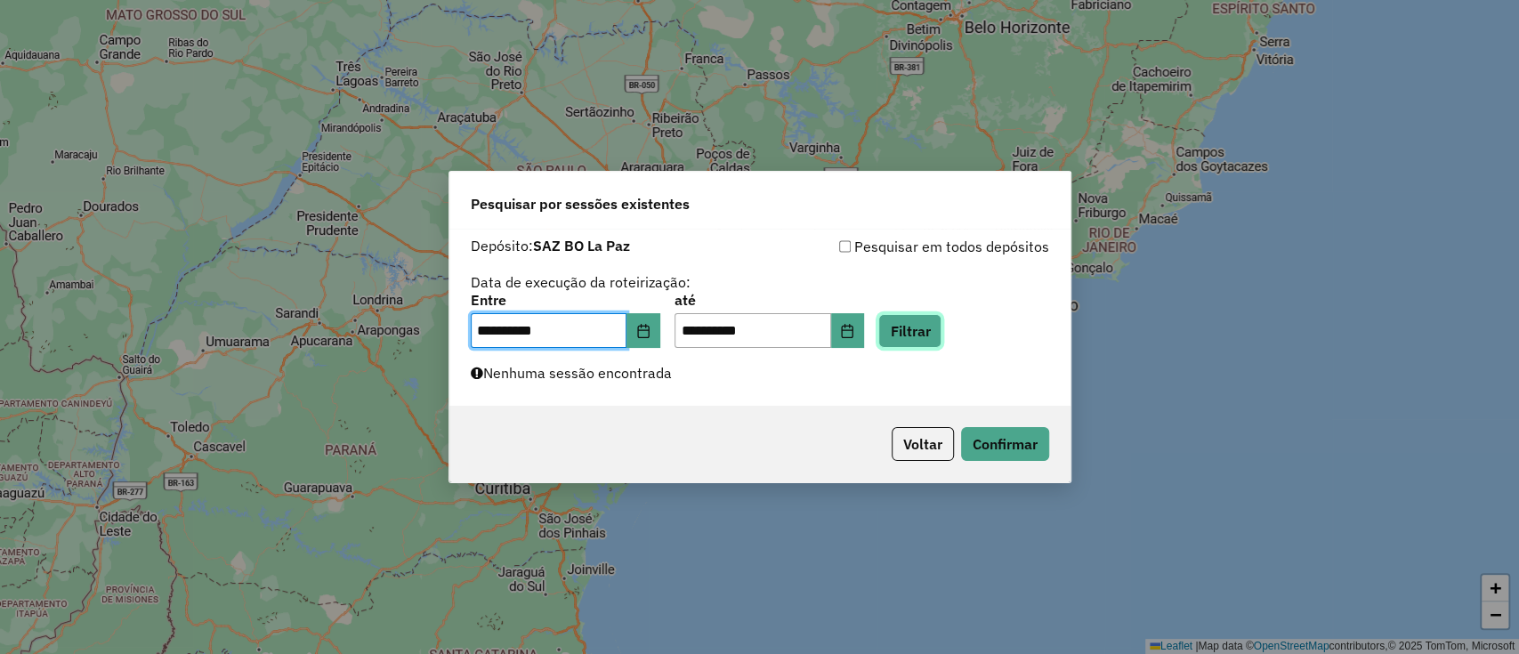
click at [923, 322] on button "Filtrar" at bounding box center [909, 331] width 63 height 34
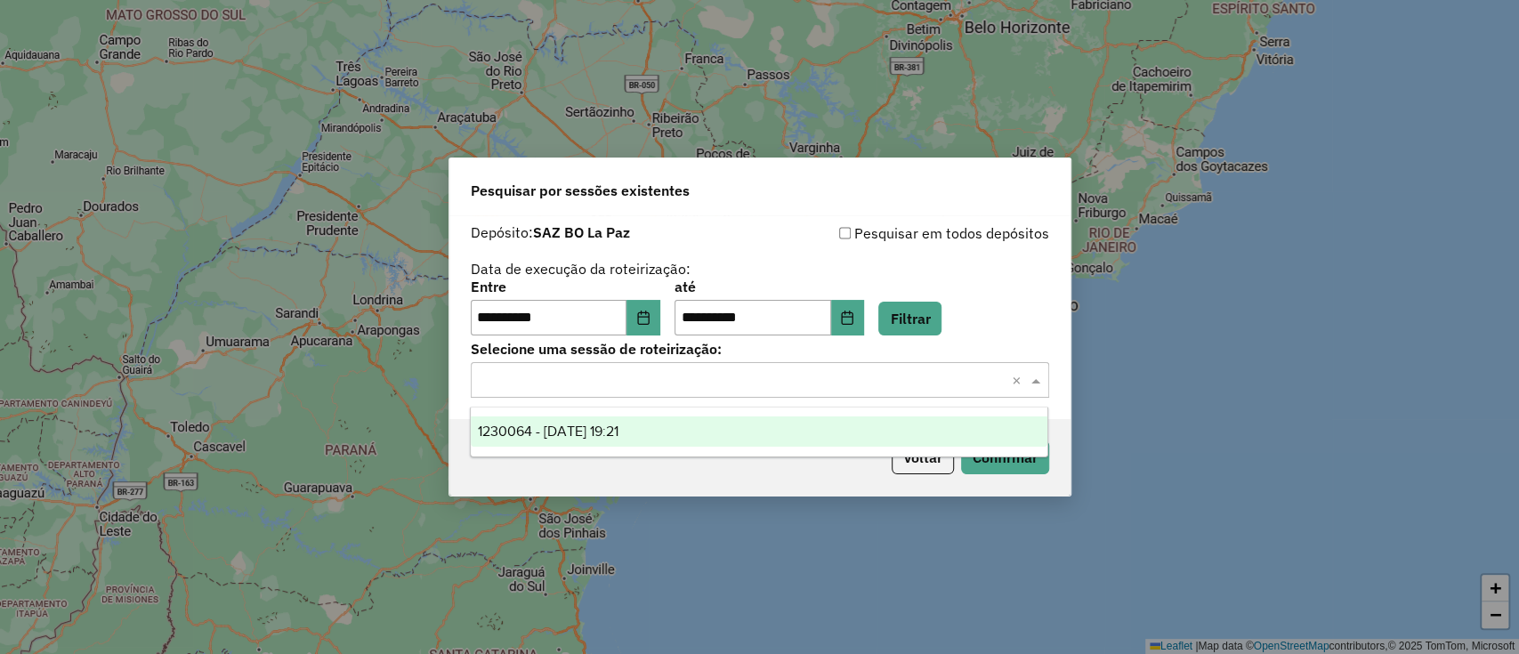
click at [682, 378] on input "text" at bounding box center [741, 380] width 525 height 21
click at [666, 418] on div "1230064 - 15/08/2025 19:21" at bounding box center [759, 431] width 576 height 30
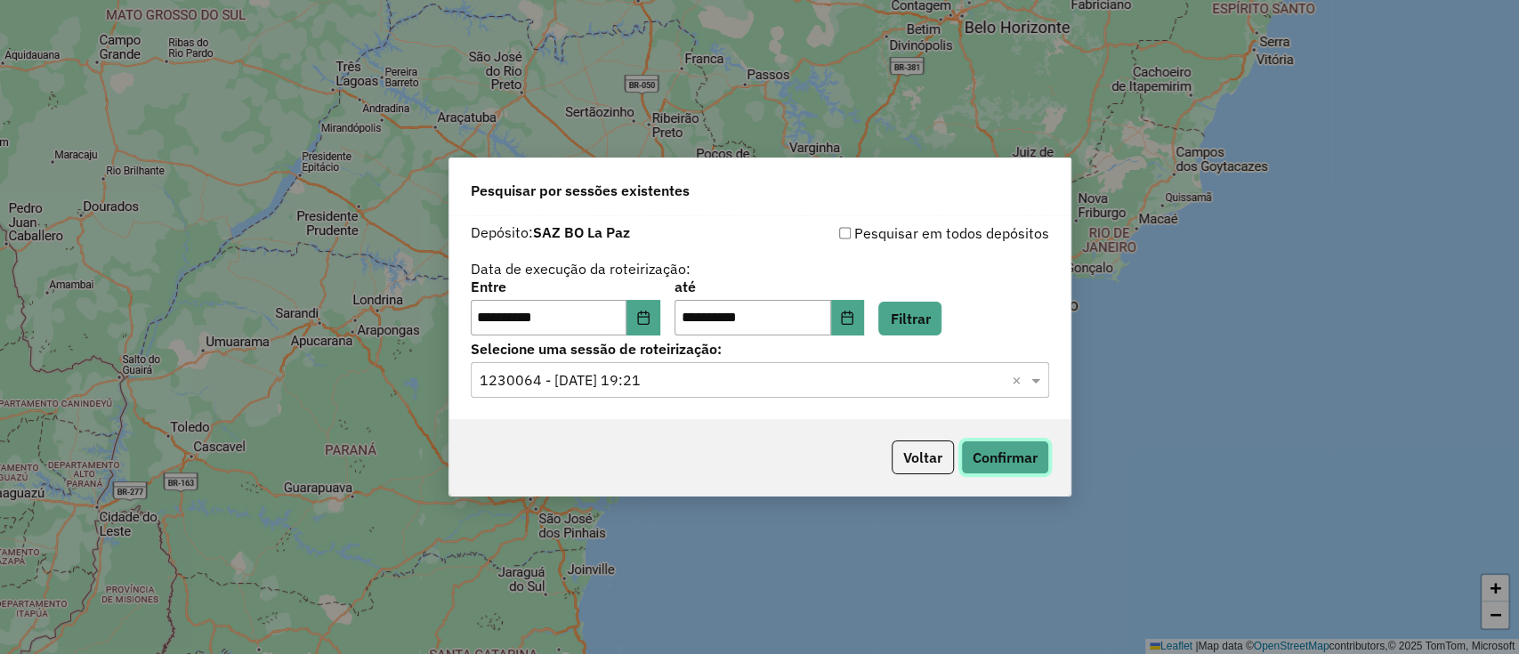
click at [1000, 455] on button "Confirmar" at bounding box center [1005, 457] width 88 height 34
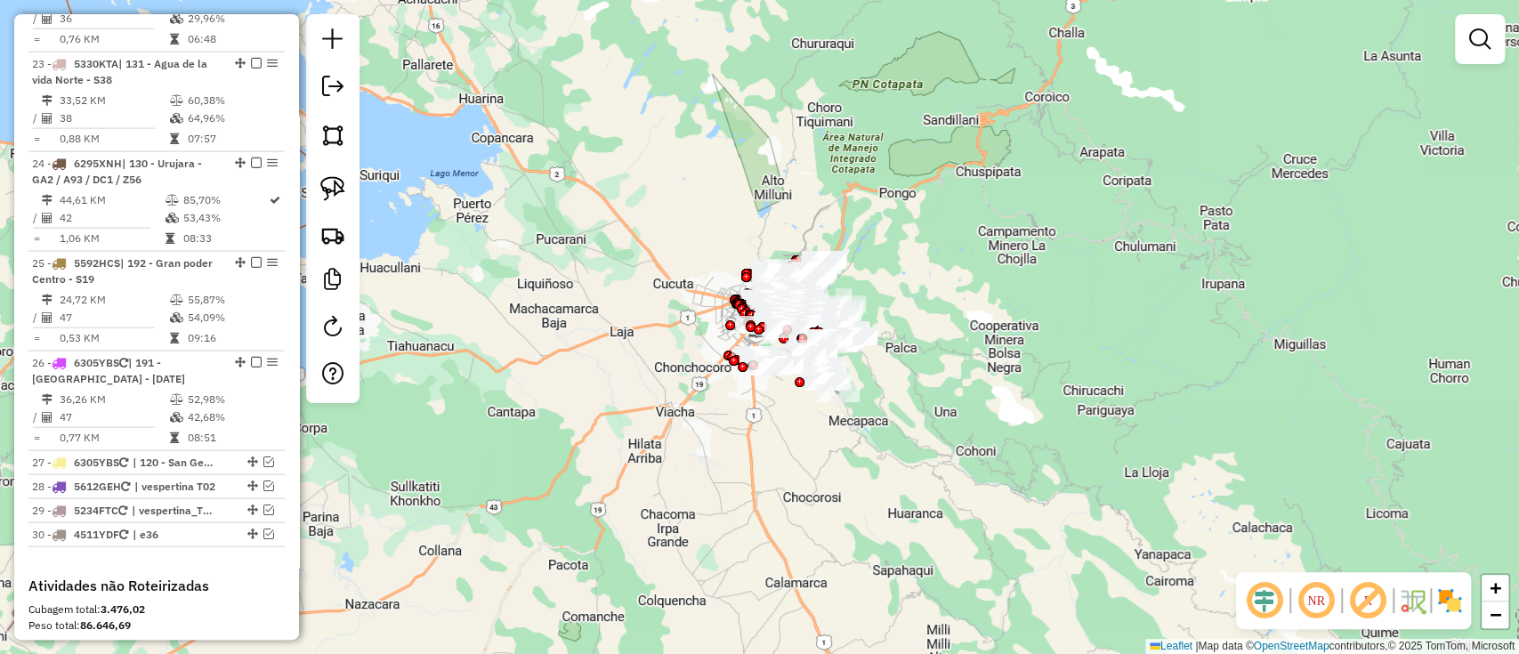
scroll to position [2831, 0]
